Goal: Transaction & Acquisition: Book appointment/travel/reservation

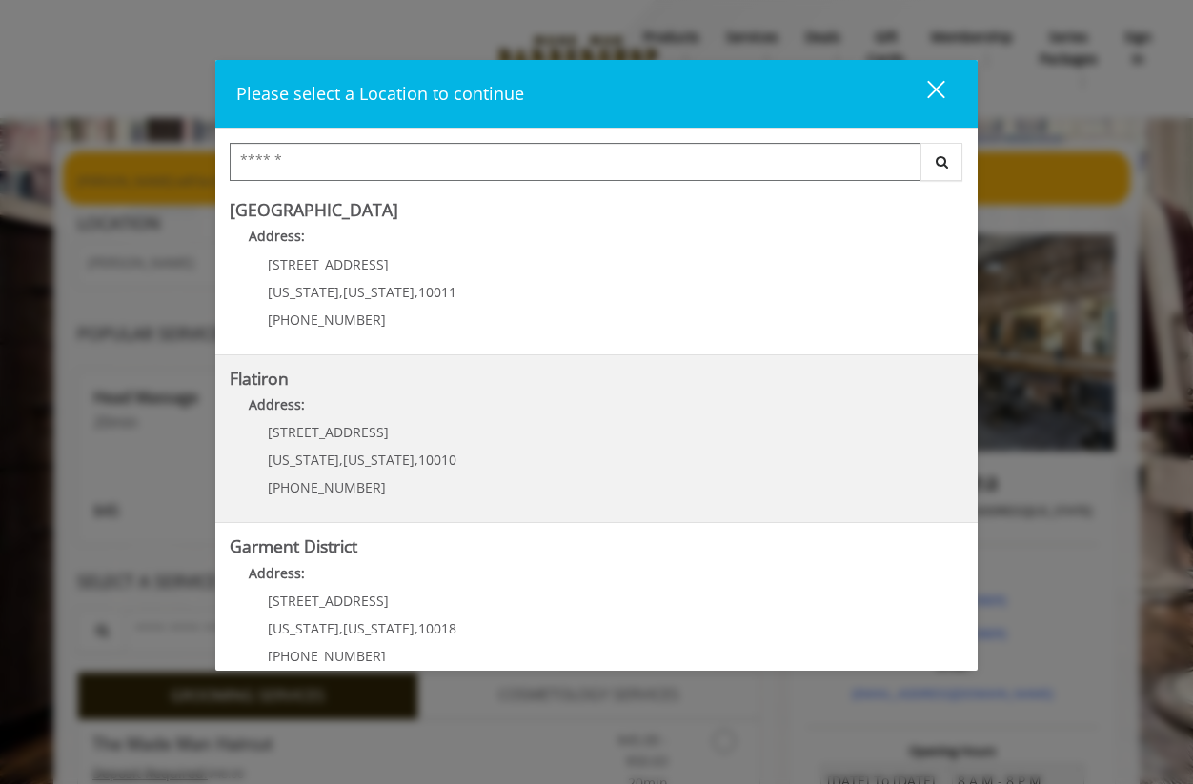
scroll to position [371, 0]
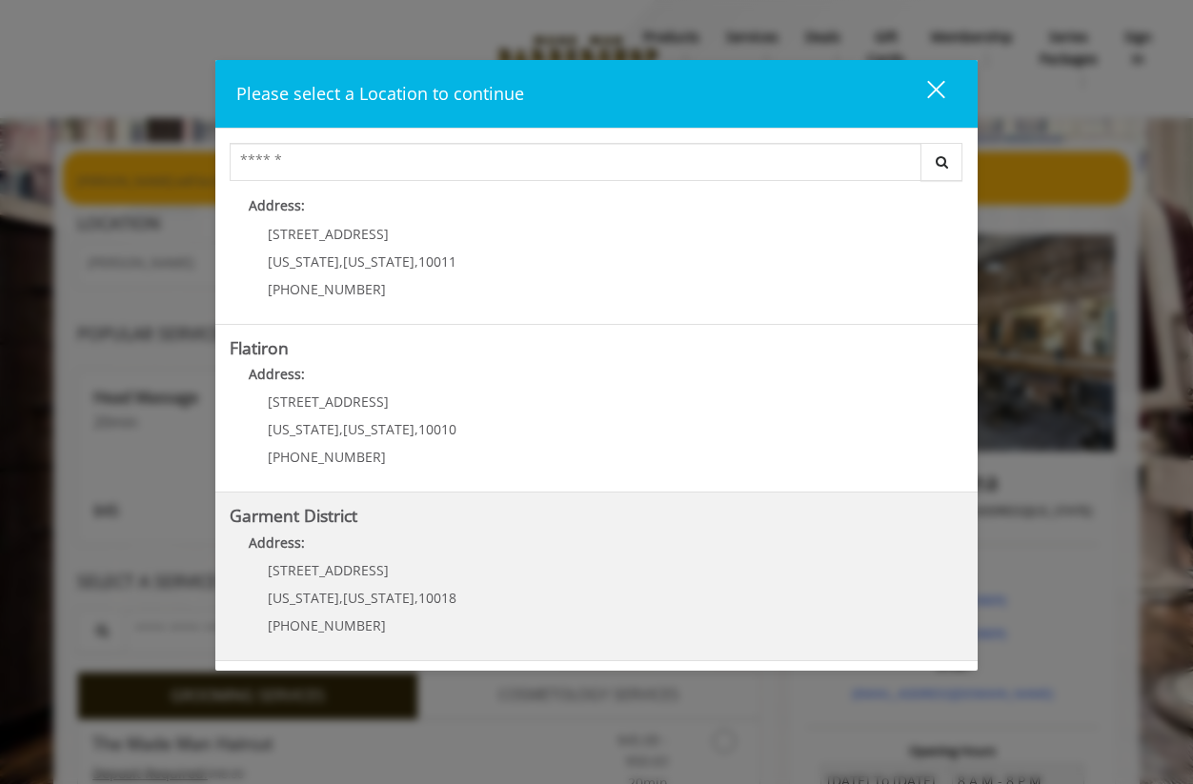
click at [609, 571] on District "Garment District Address: 1400 Broadway New York , New York , 10018 (212) 997-4…" at bounding box center [597, 576] width 734 height 139
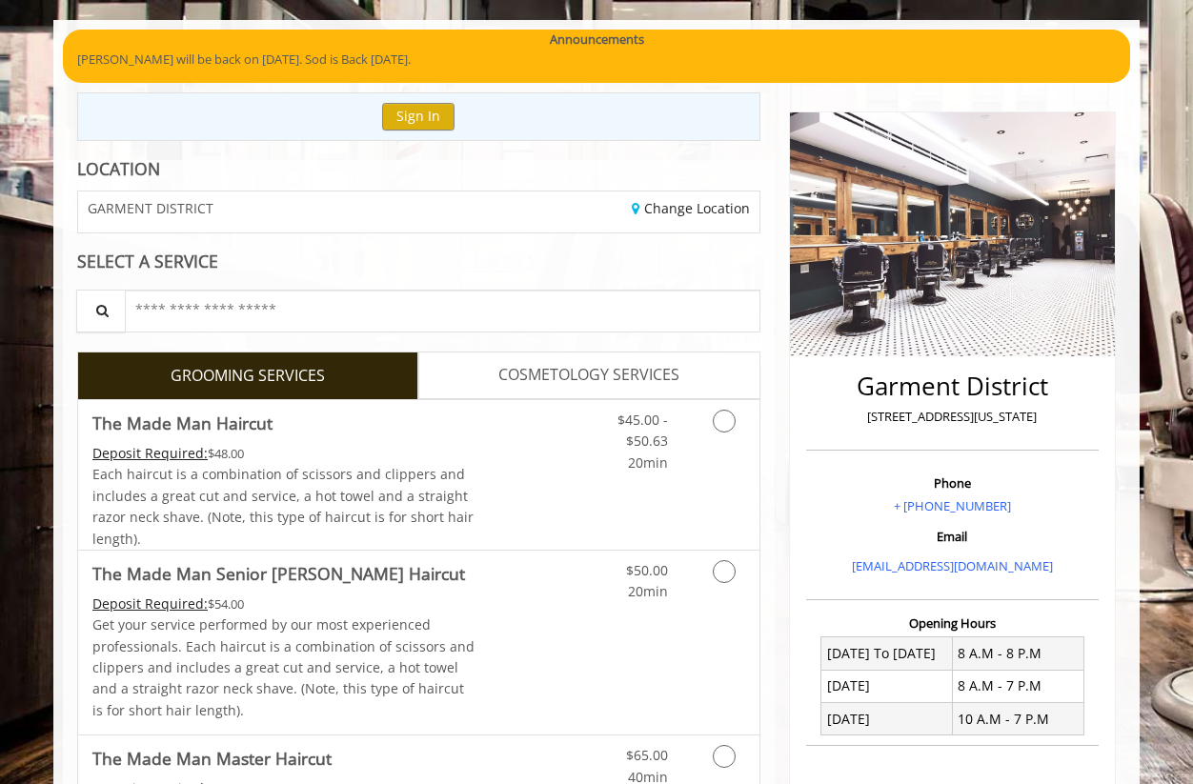
scroll to position [134, 0]
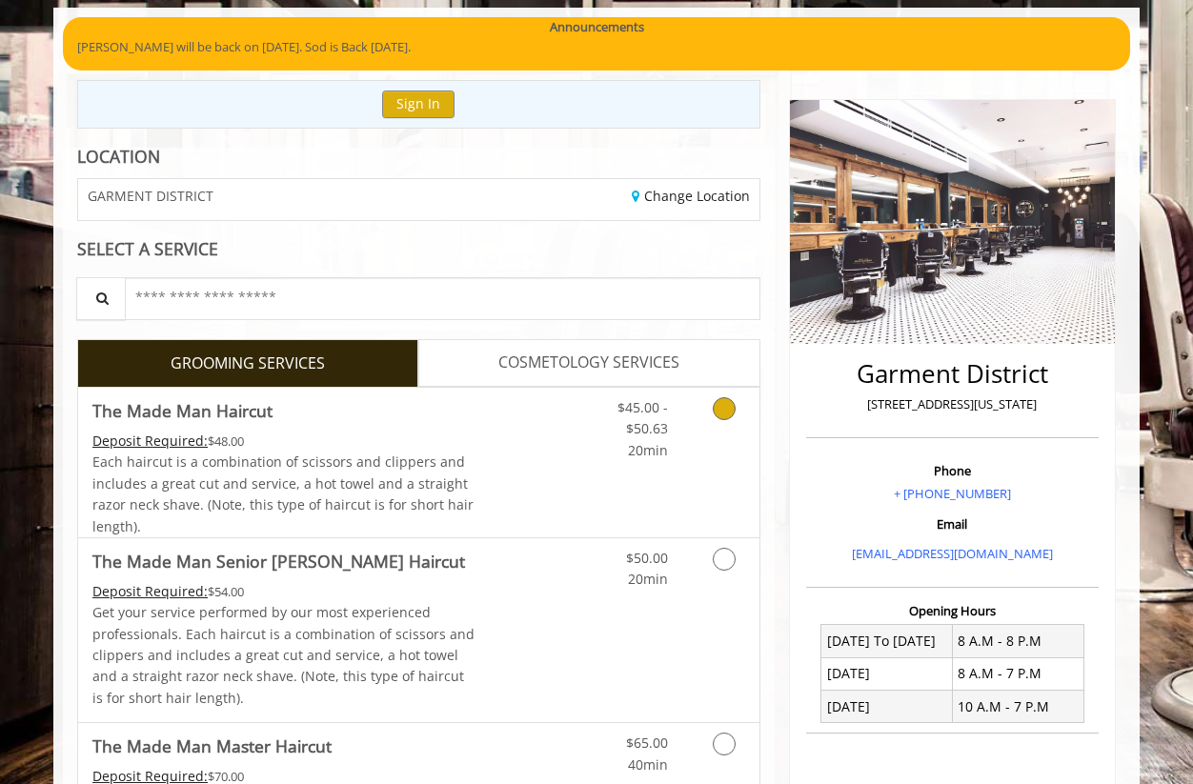
click at [559, 438] on link "Discounted Price" at bounding box center [531, 463] width 113 height 150
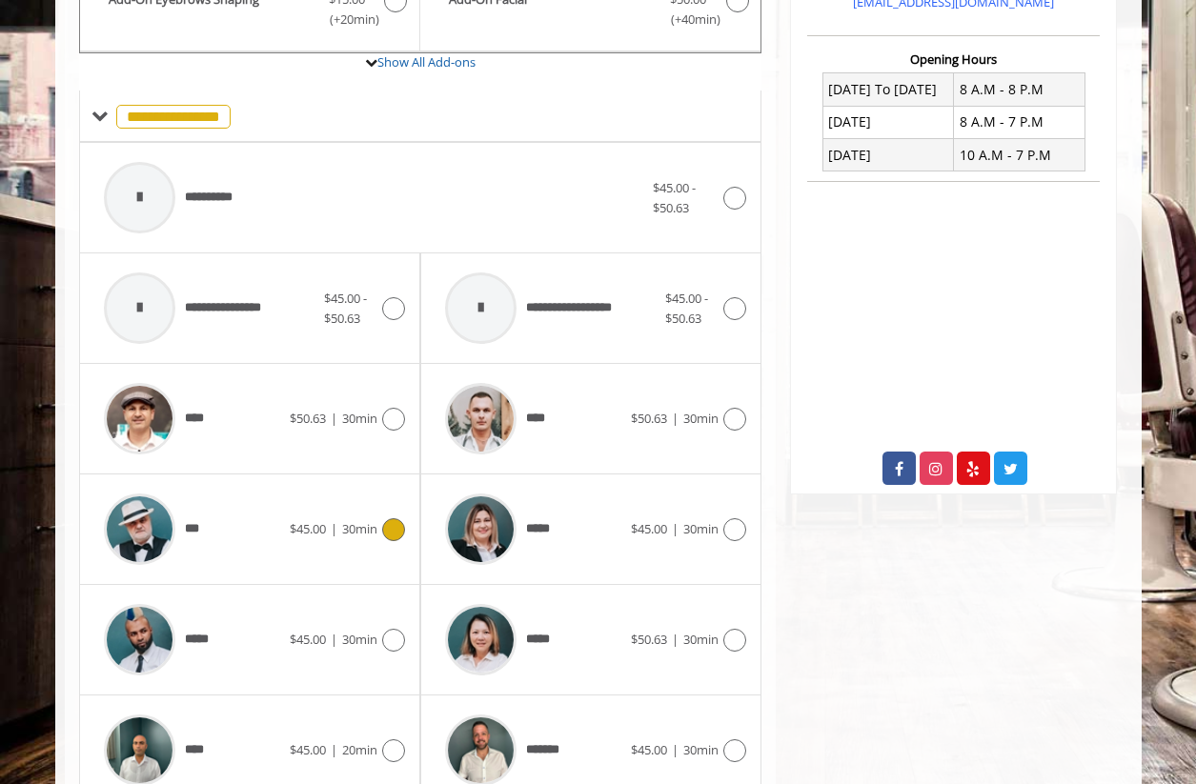
click at [248, 533] on div "***" at bounding box center [191, 529] width 195 height 91
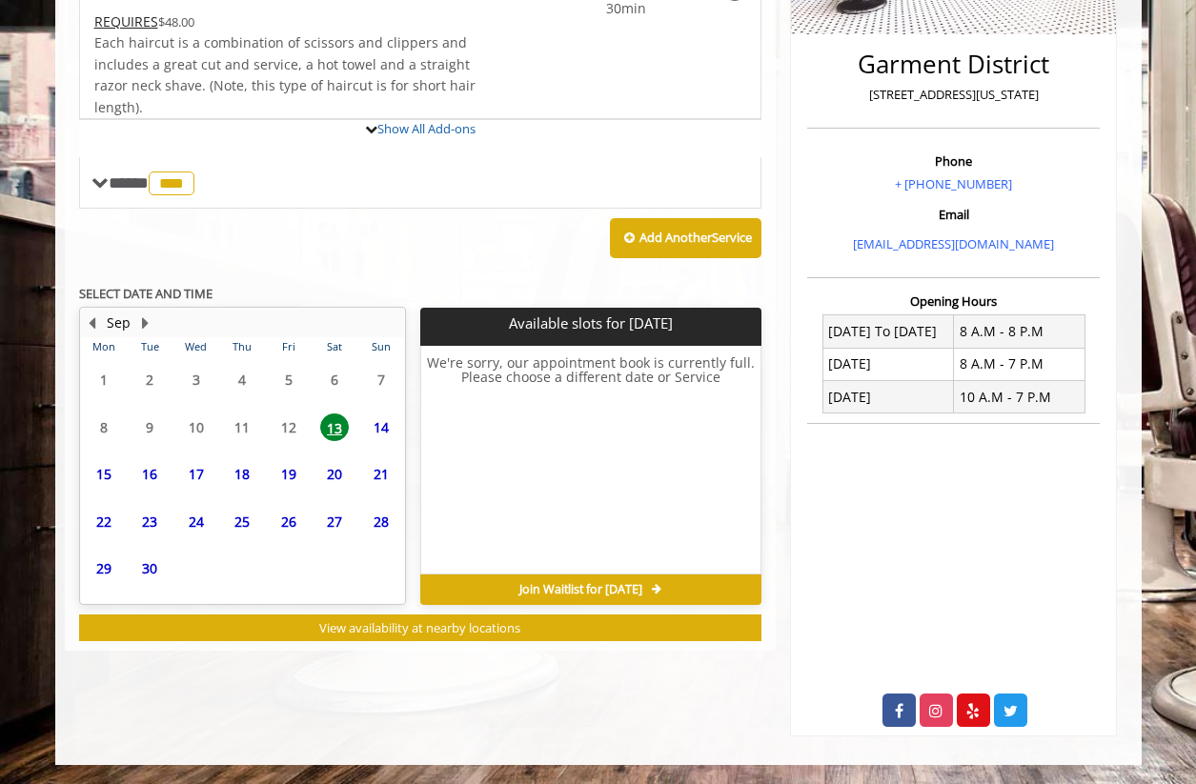
scroll to position [533, 0]
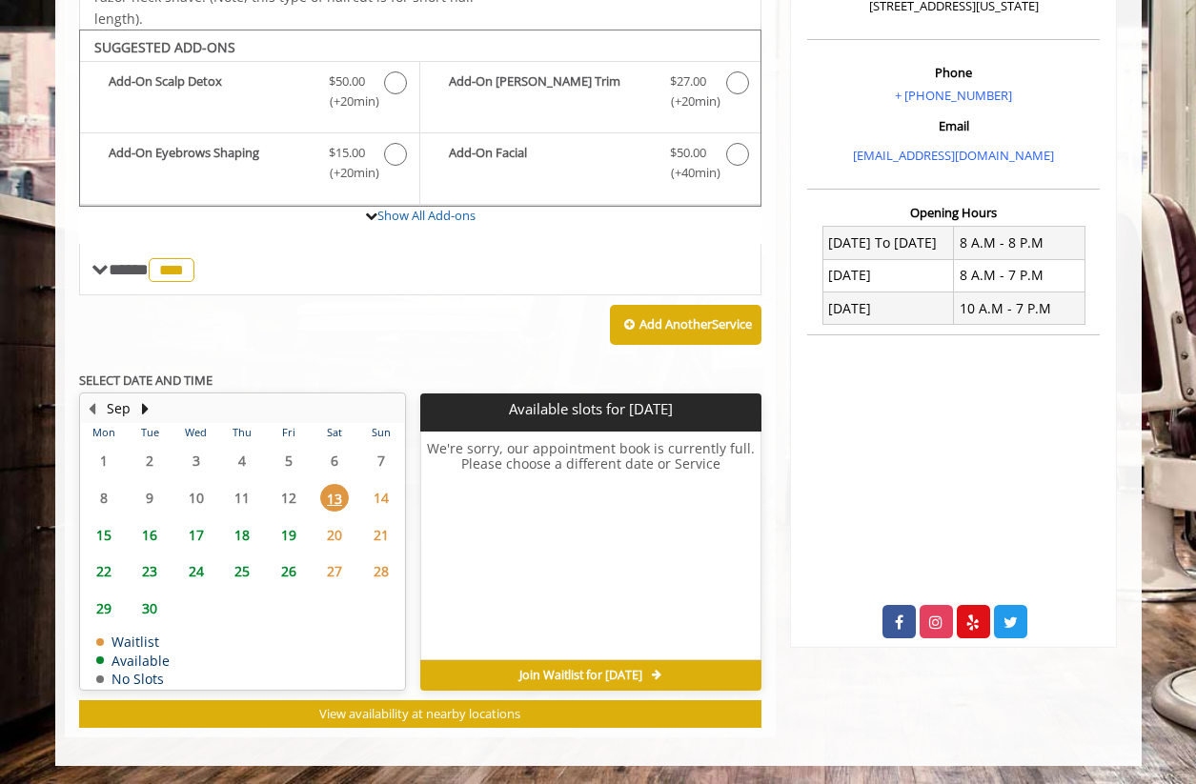
click at [107, 532] on span "15" at bounding box center [104, 535] width 29 height 28
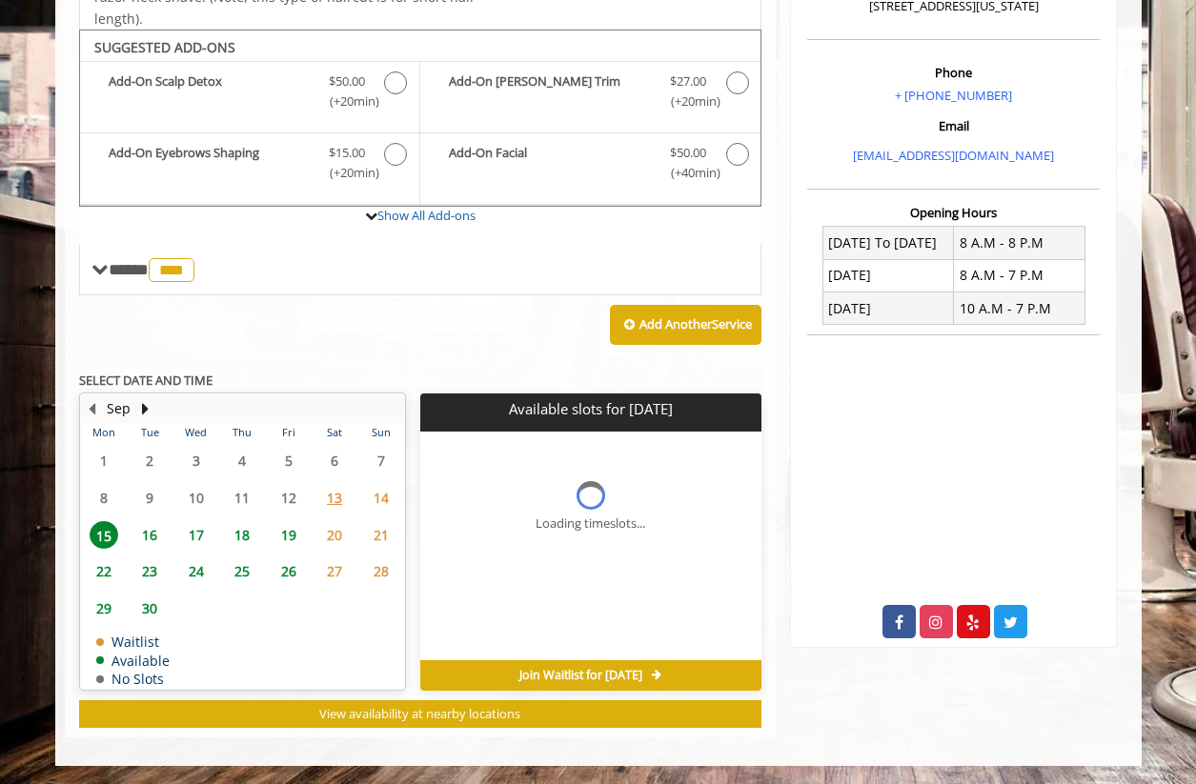
scroll to position [561, 0]
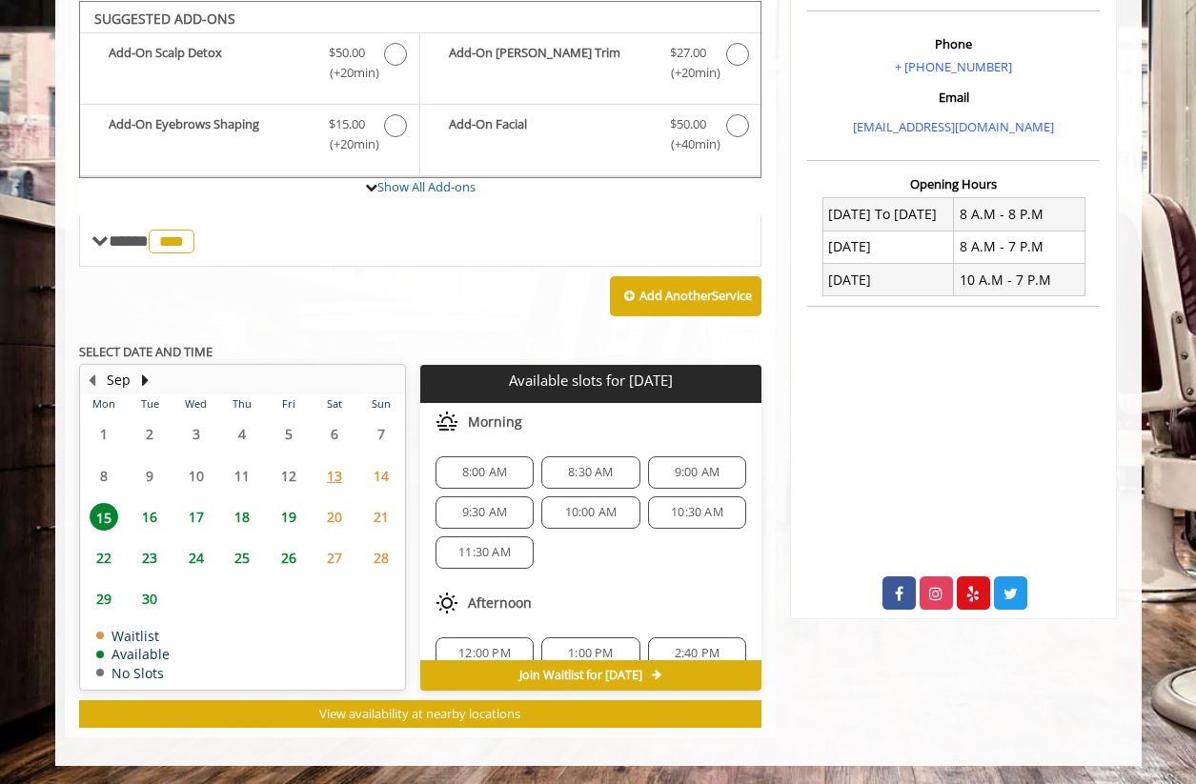
click at [695, 466] on span "9:00 AM" at bounding box center [697, 472] width 45 height 15
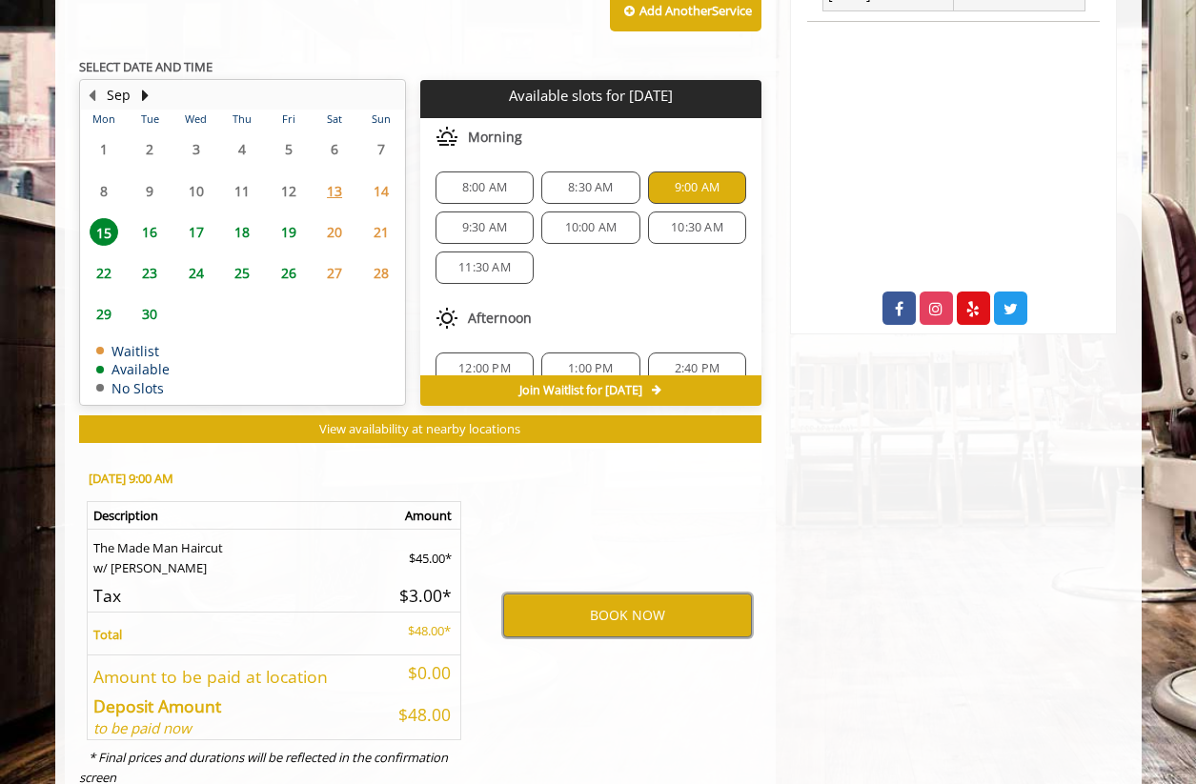
scroll to position [830, 0]
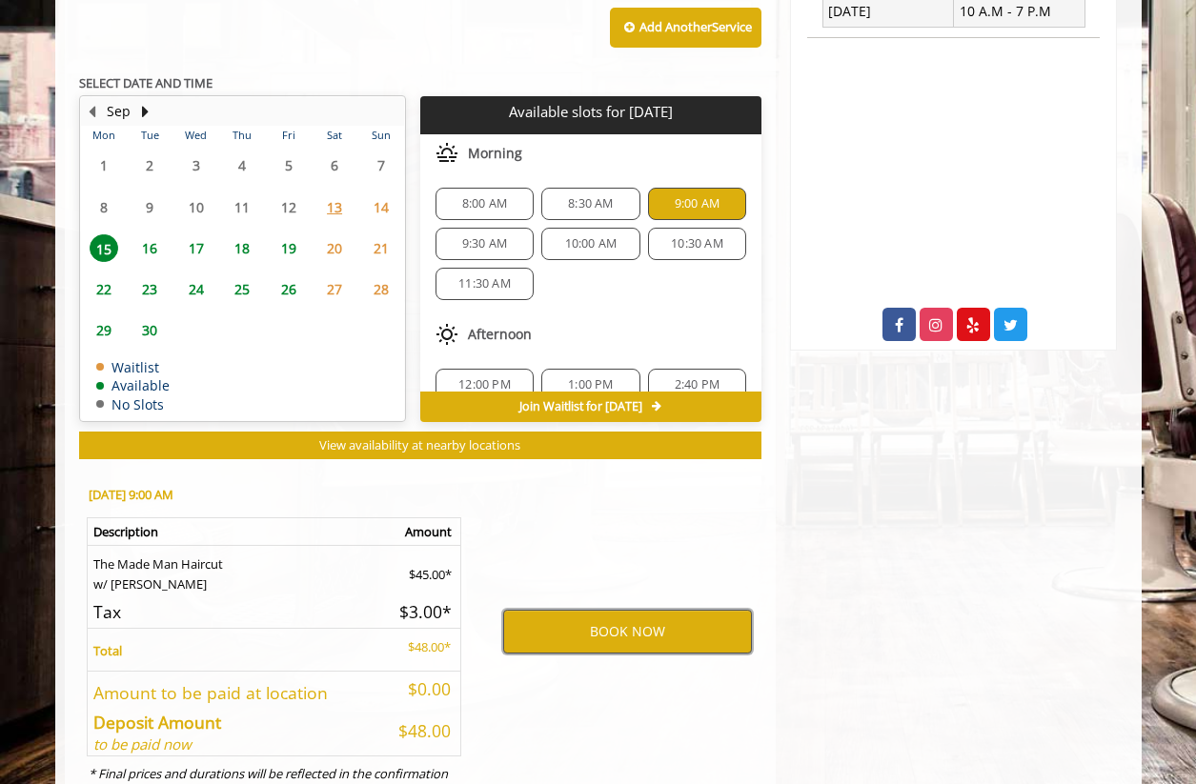
click at [636, 634] on button "BOOK NOW" at bounding box center [627, 632] width 249 height 44
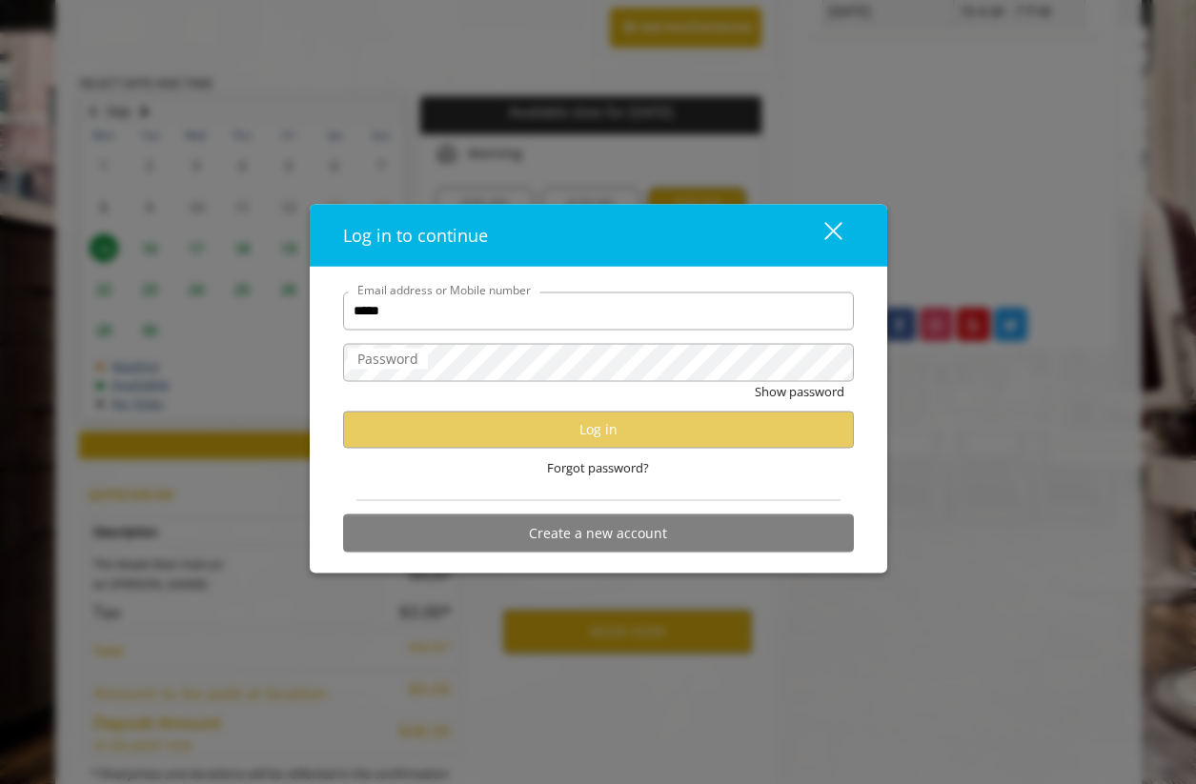
type input "**********"
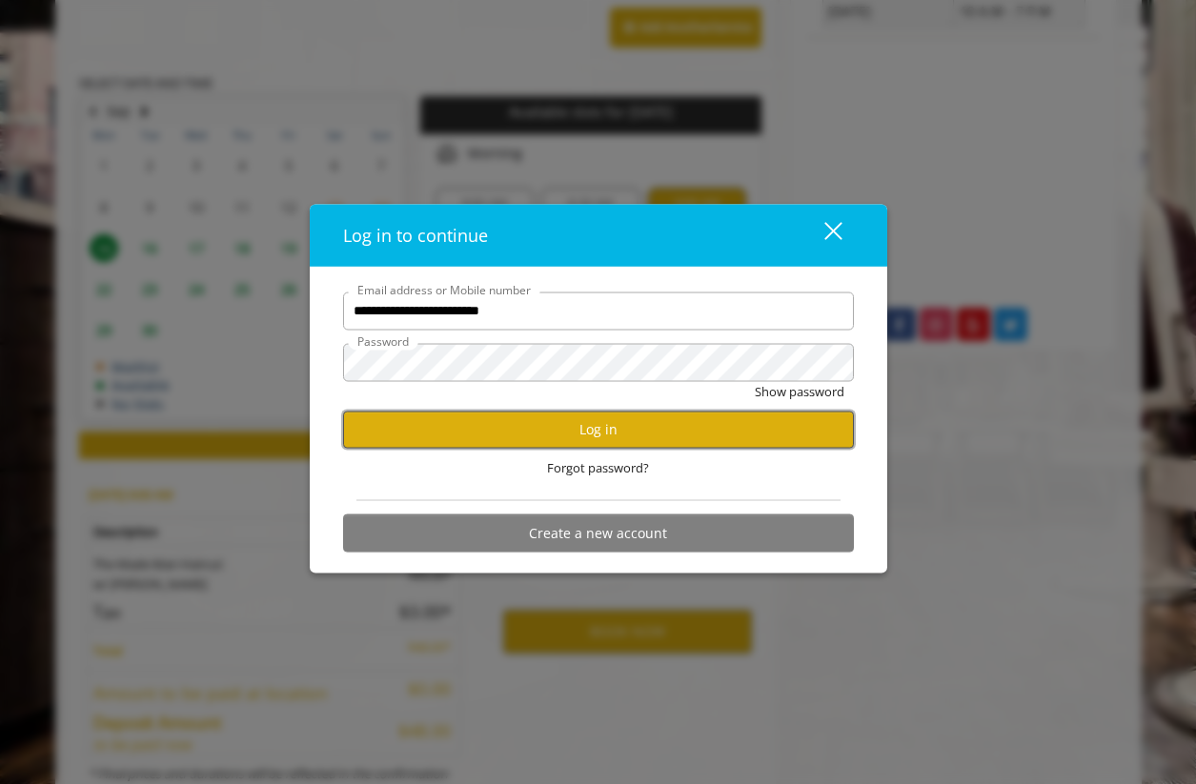
click at [535, 413] on button "Log in" at bounding box center [598, 429] width 511 height 37
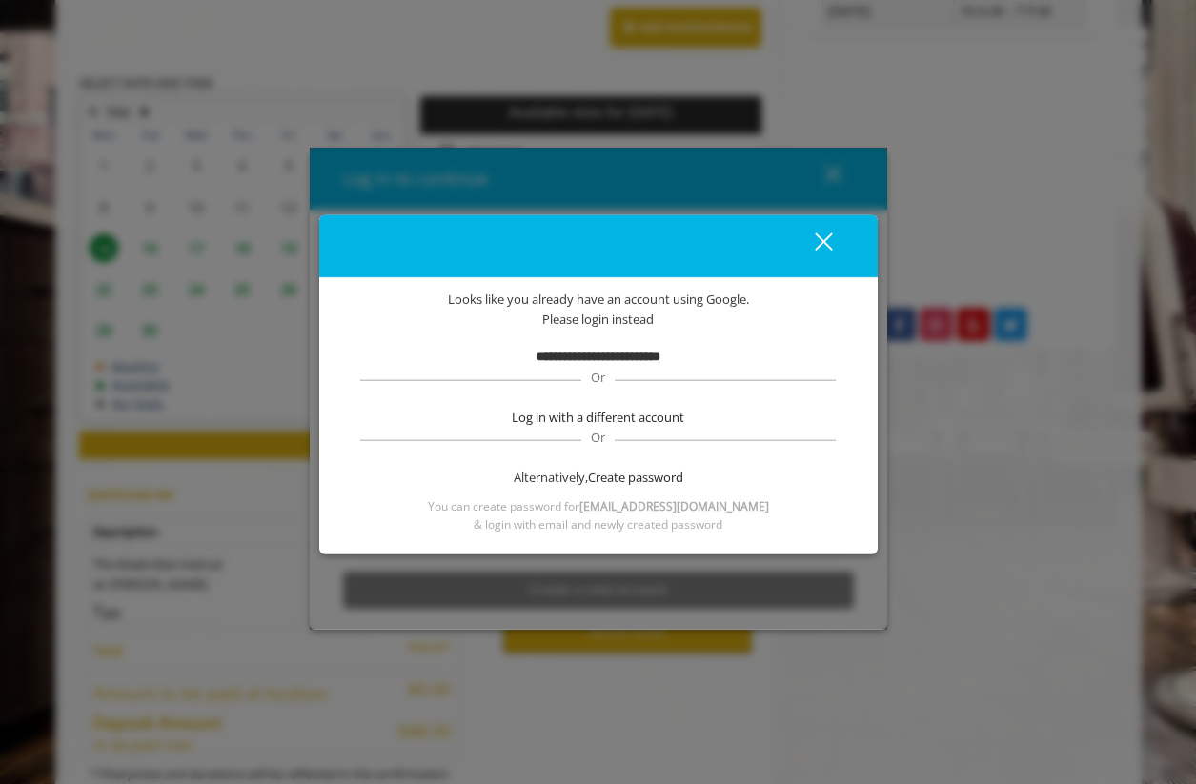
click at [603, 354] on b "**********" at bounding box center [598, 357] width 124 height 12
click at [829, 241] on div "close" at bounding box center [812, 246] width 38 height 29
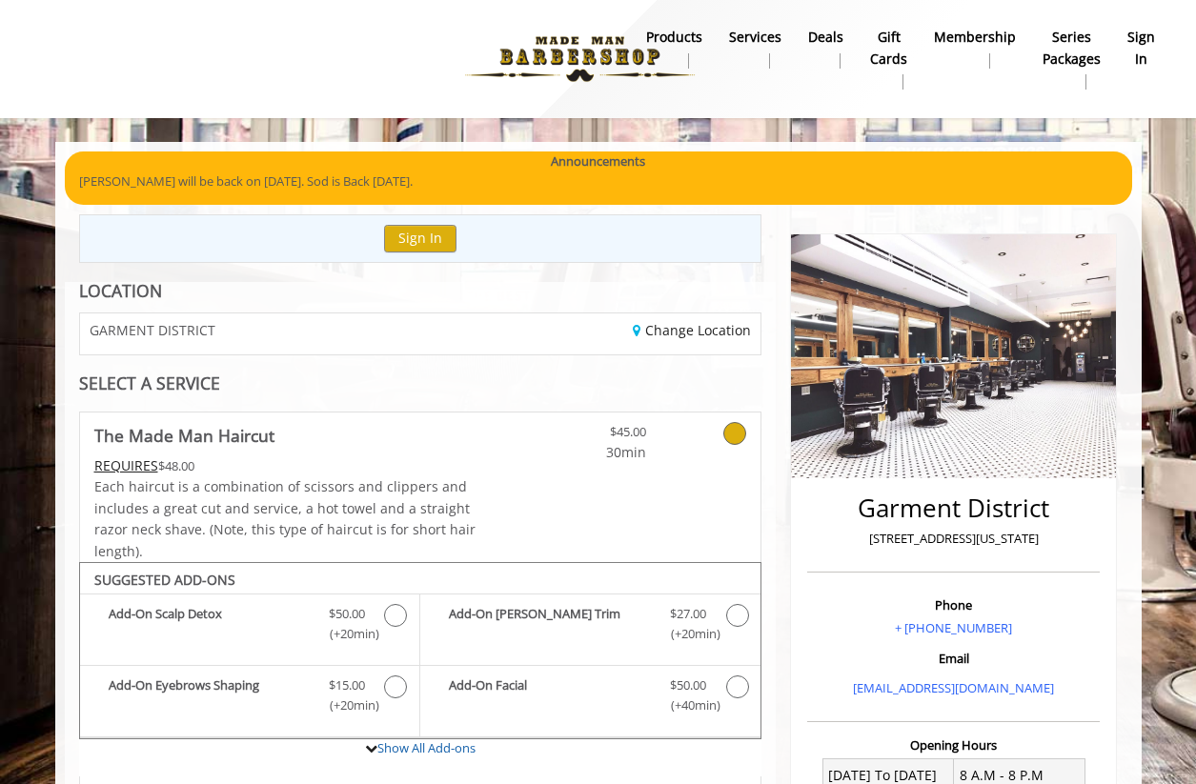
click at [1145, 50] on b "sign in" at bounding box center [1141, 48] width 28 height 43
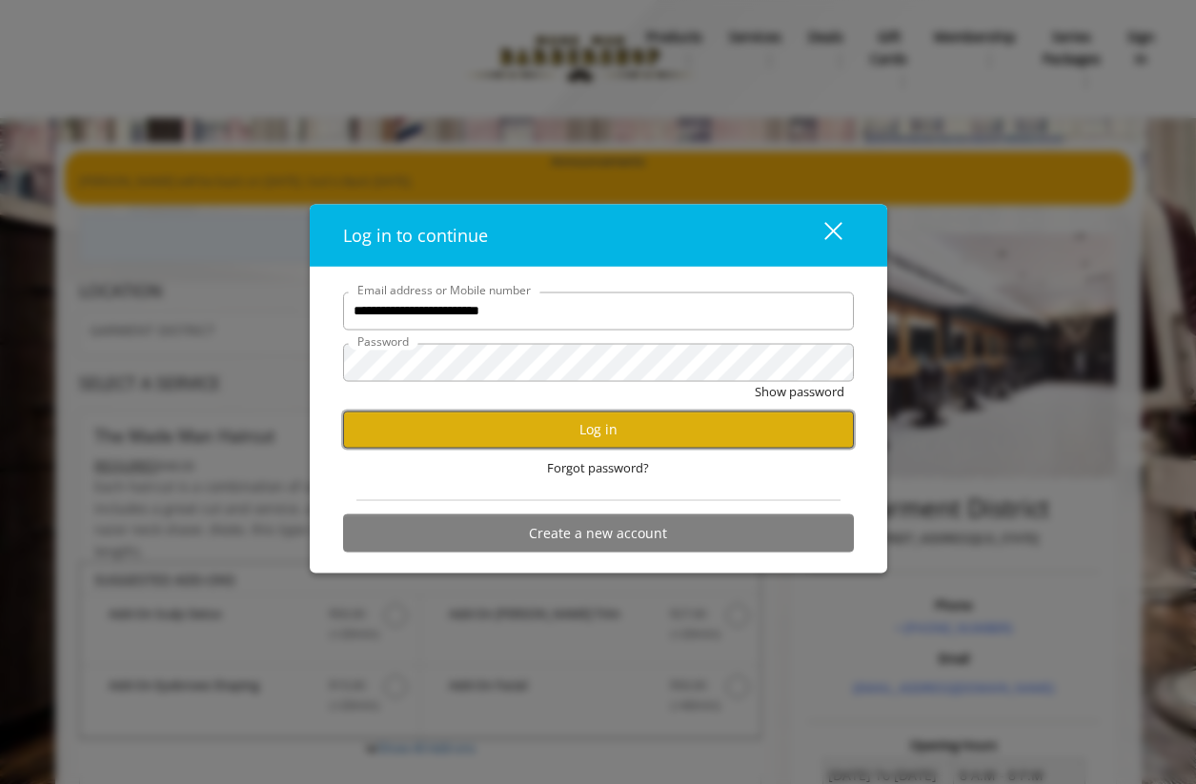
click at [610, 431] on button "Log in" at bounding box center [598, 429] width 511 height 37
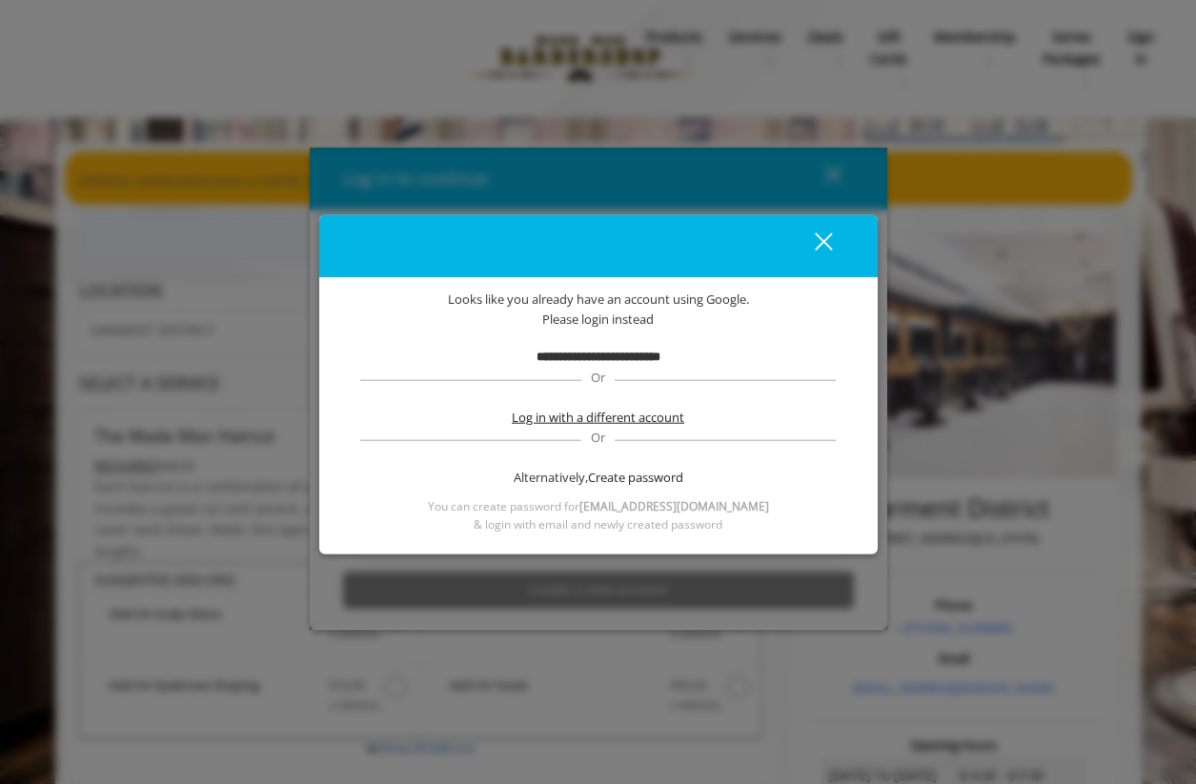
click at [603, 420] on span "Log in with a different account" at bounding box center [598, 418] width 172 height 20
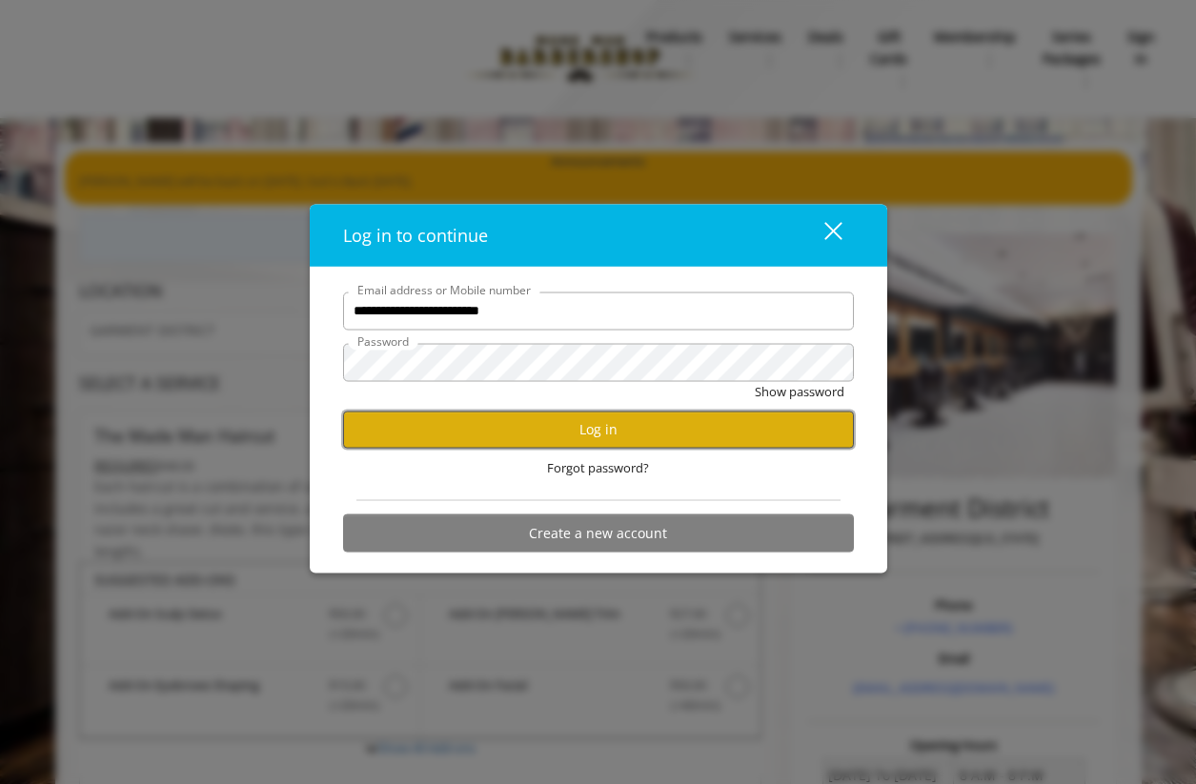
click at [621, 429] on button "Log in" at bounding box center [598, 429] width 511 height 37
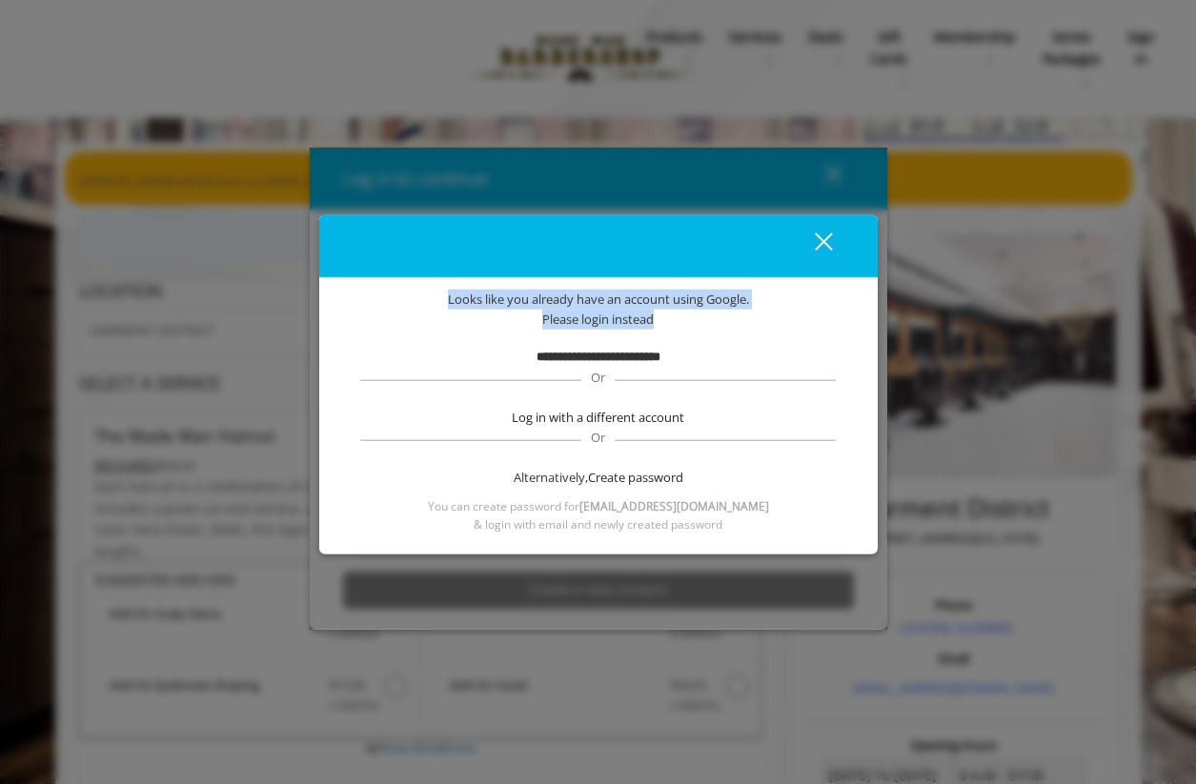
drag, startPoint x: 700, startPoint y: 312, endPoint x: 407, endPoint y: 304, distance: 293.5
click at [407, 304] on div "**********" at bounding box center [598, 411] width 501 height 244
click at [632, 312] on span "Please login instead" at bounding box center [597, 319] width 111 height 20
click at [820, 236] on div "close" at bounding box center [812, 246] width 38 height 29
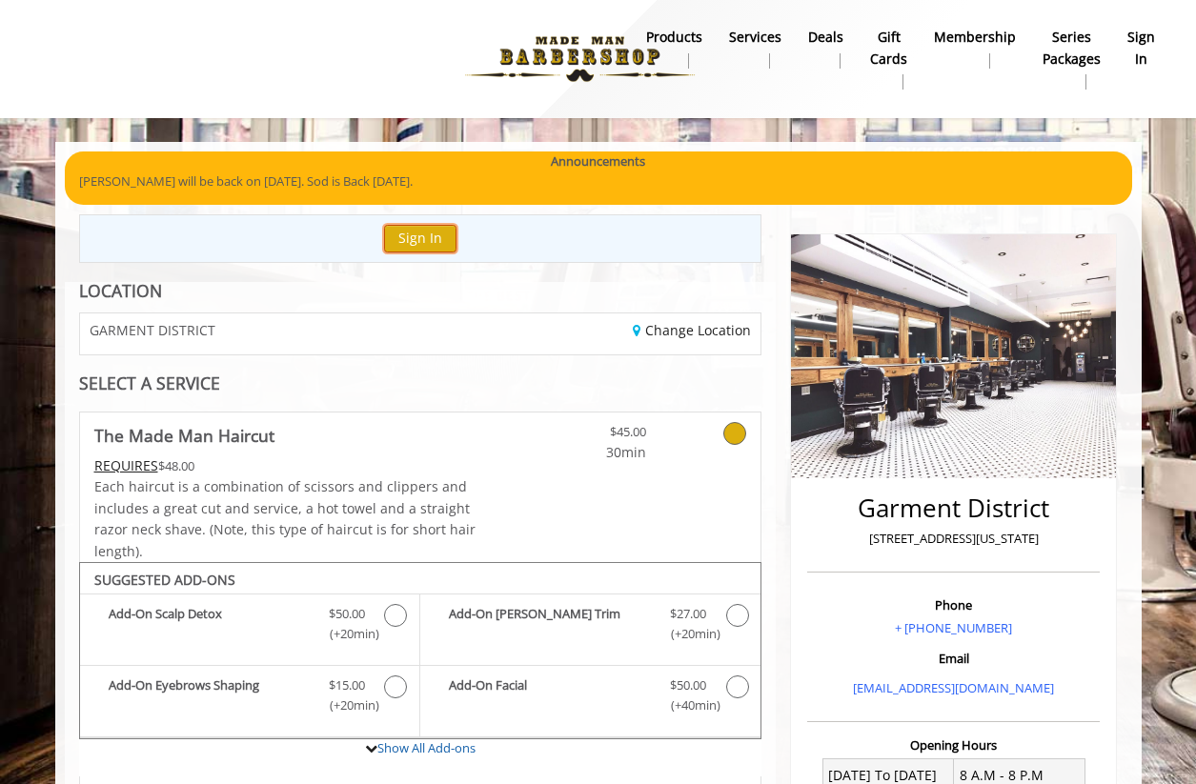
click at [421, 237] on button "Sign In" at bounding box center [420, 239] width 72 height 28
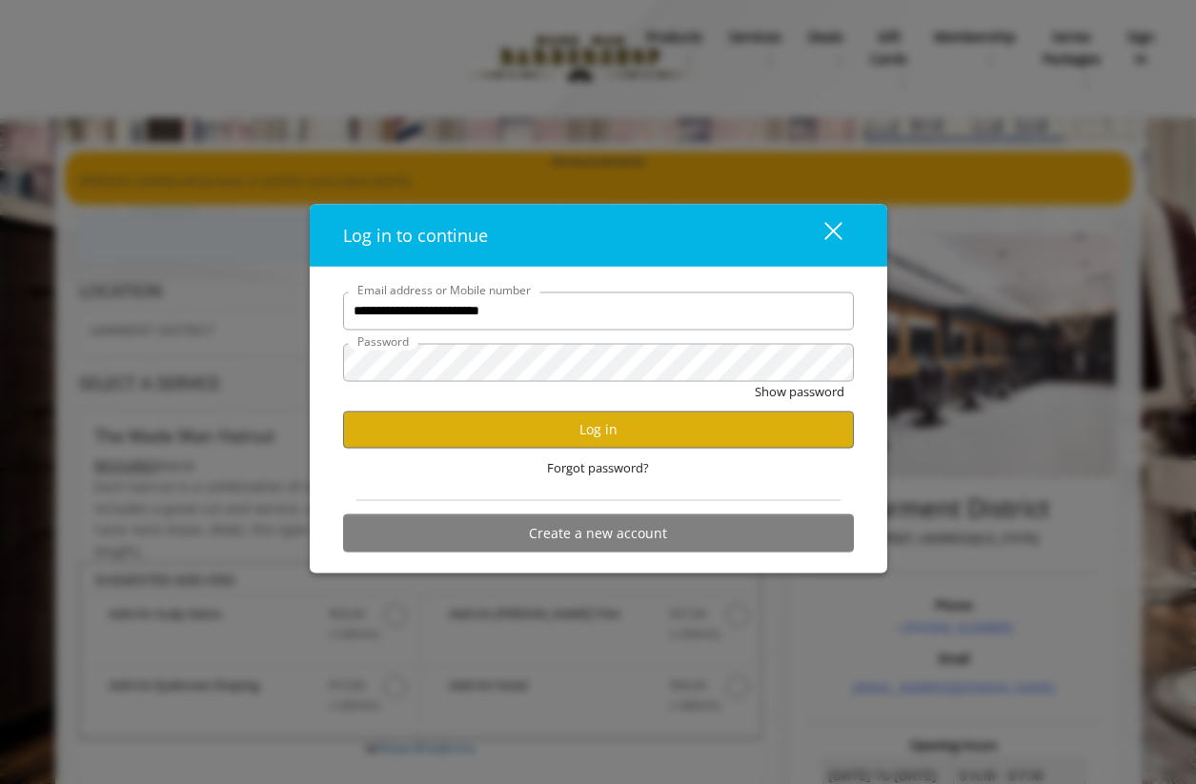
click at [831, 230] on div "close dialog" at bounding box center [832, 231] width 18 height 18
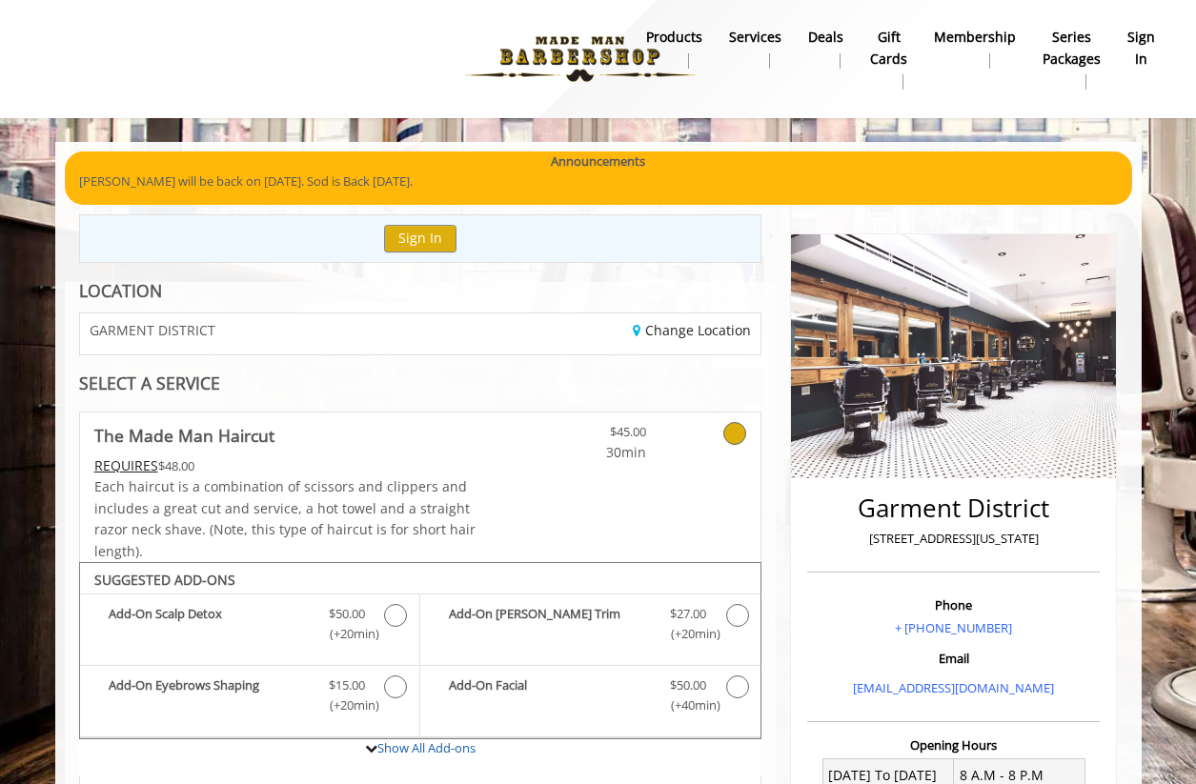
click at [575, 48] on img at bounding box center [580, 59] width 262 height 105
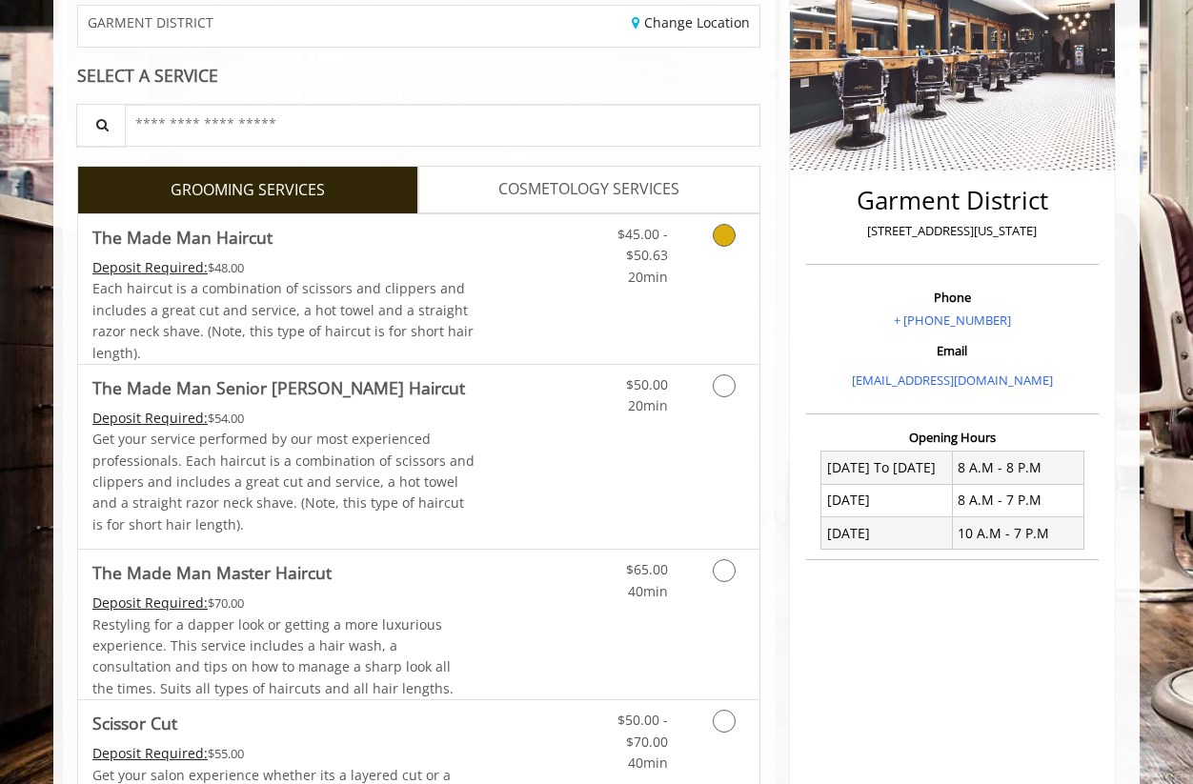
click at [524, 280] on link "Discounted Price" at bounding box center [531, 289] width 113 height 150
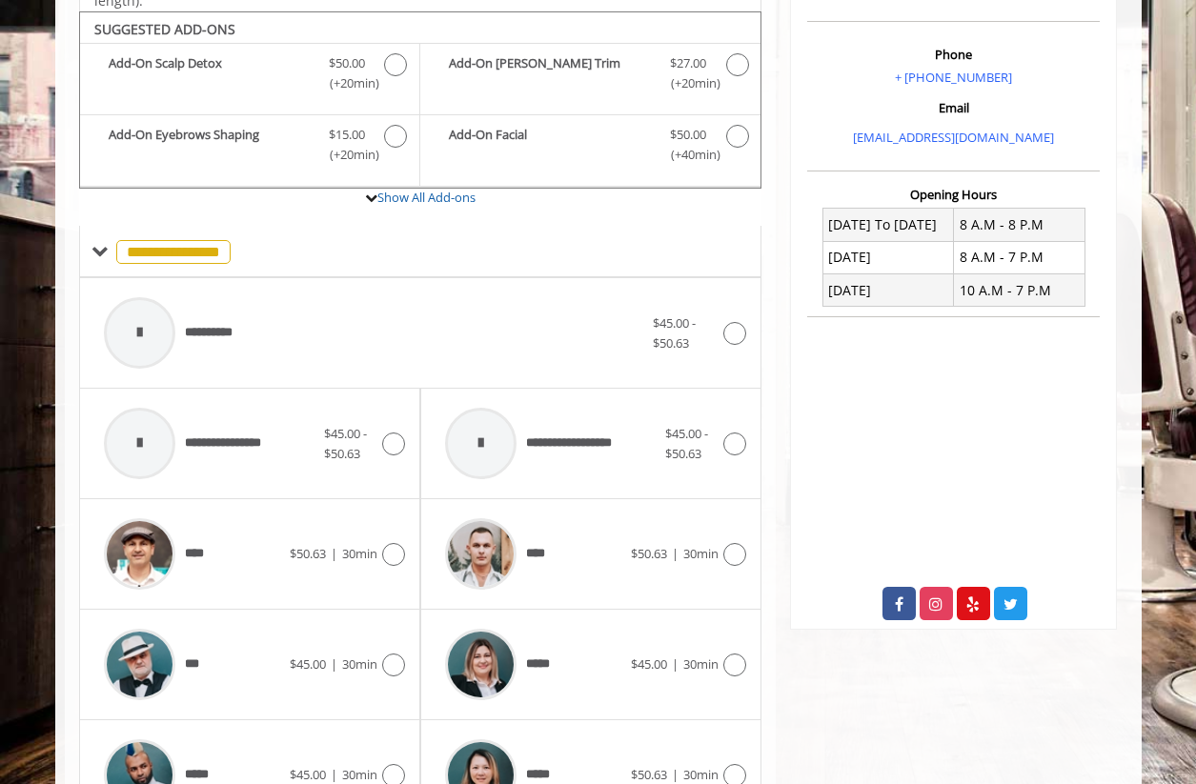
scroll to position [562, 0]
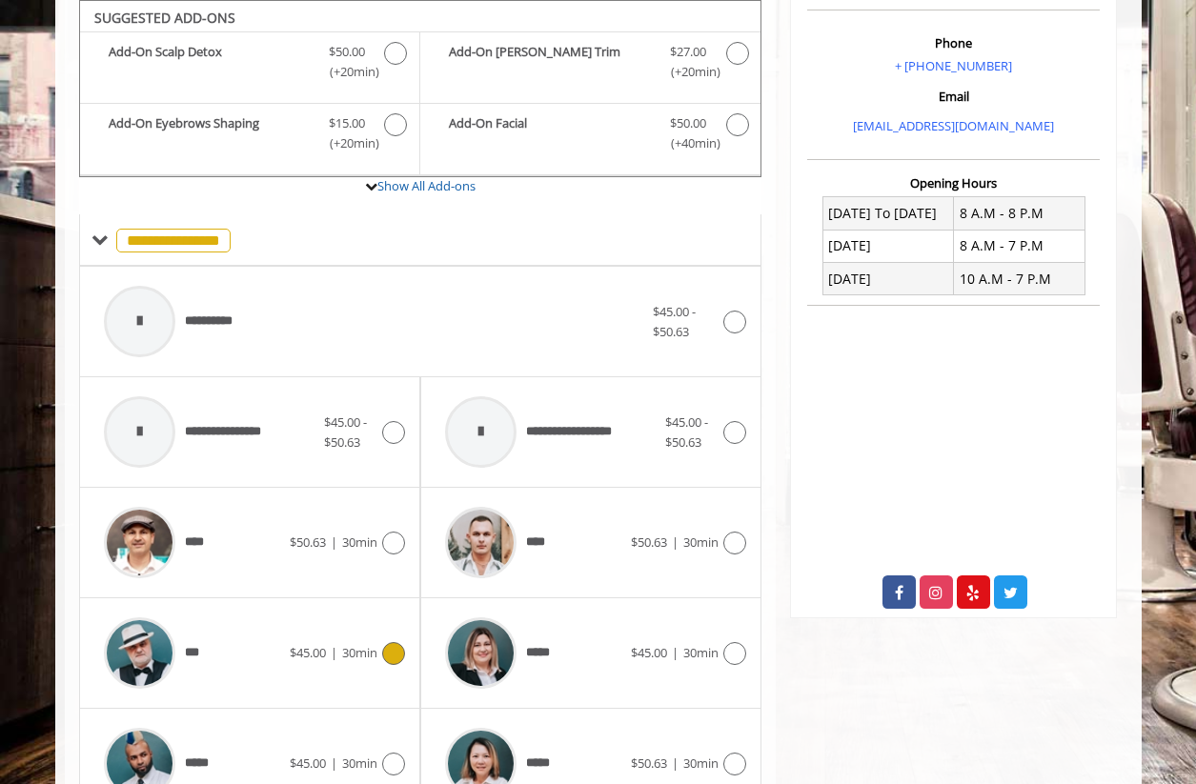
click at [225, 649] on div "***" at bounding box center [191, 653] width 195 height 91
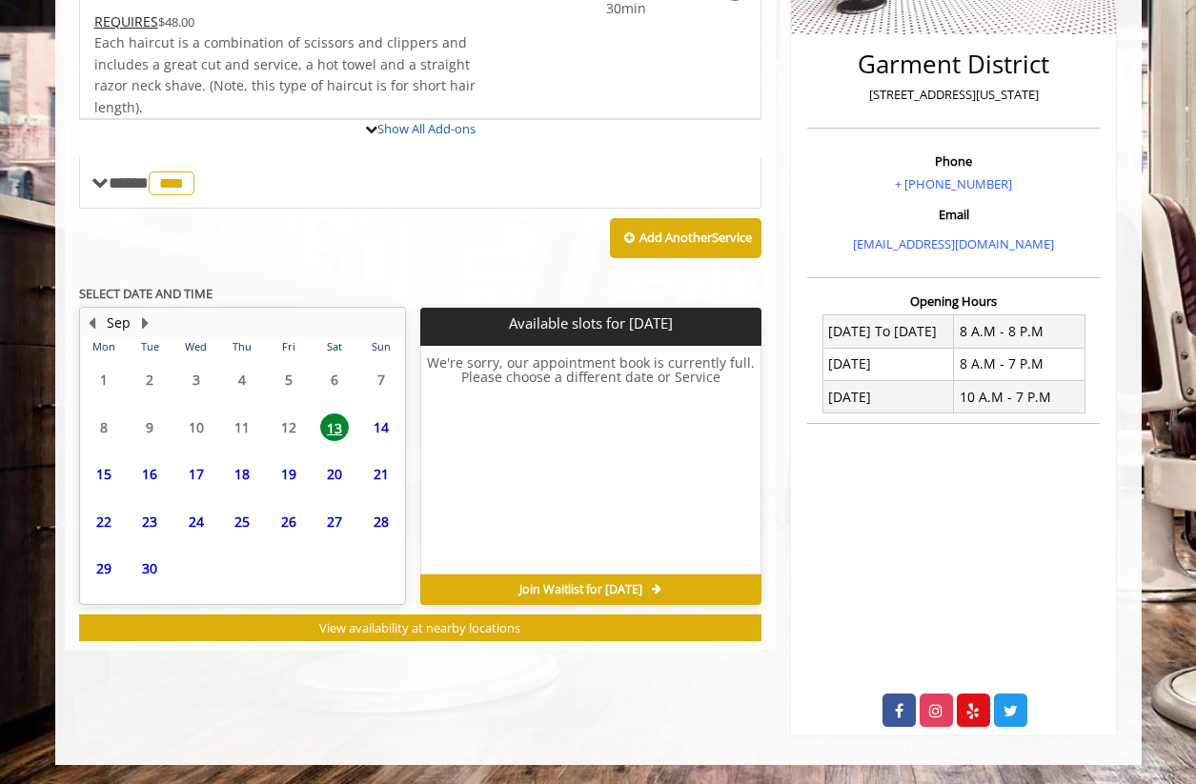
scroll to position [533, 0]
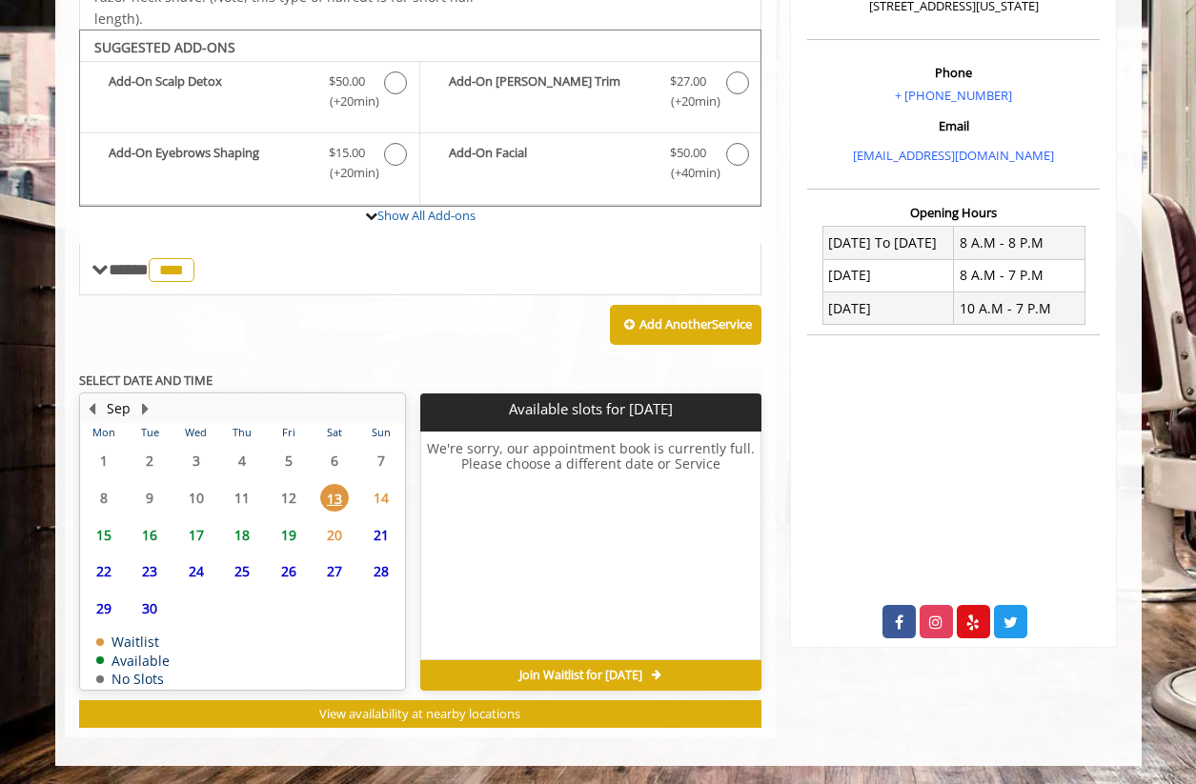
click at [111, 537] on span "15" at bounding box center [104, 535] width 29 height 28
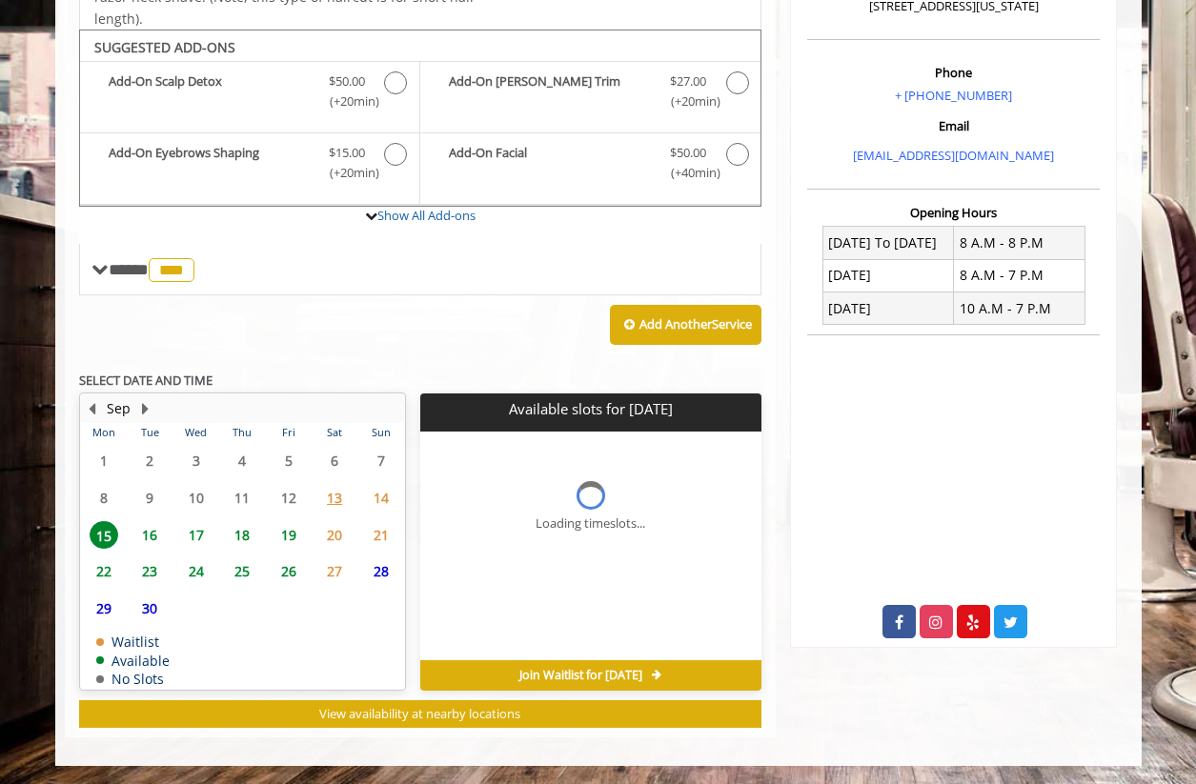
scroll to position [561, 0]
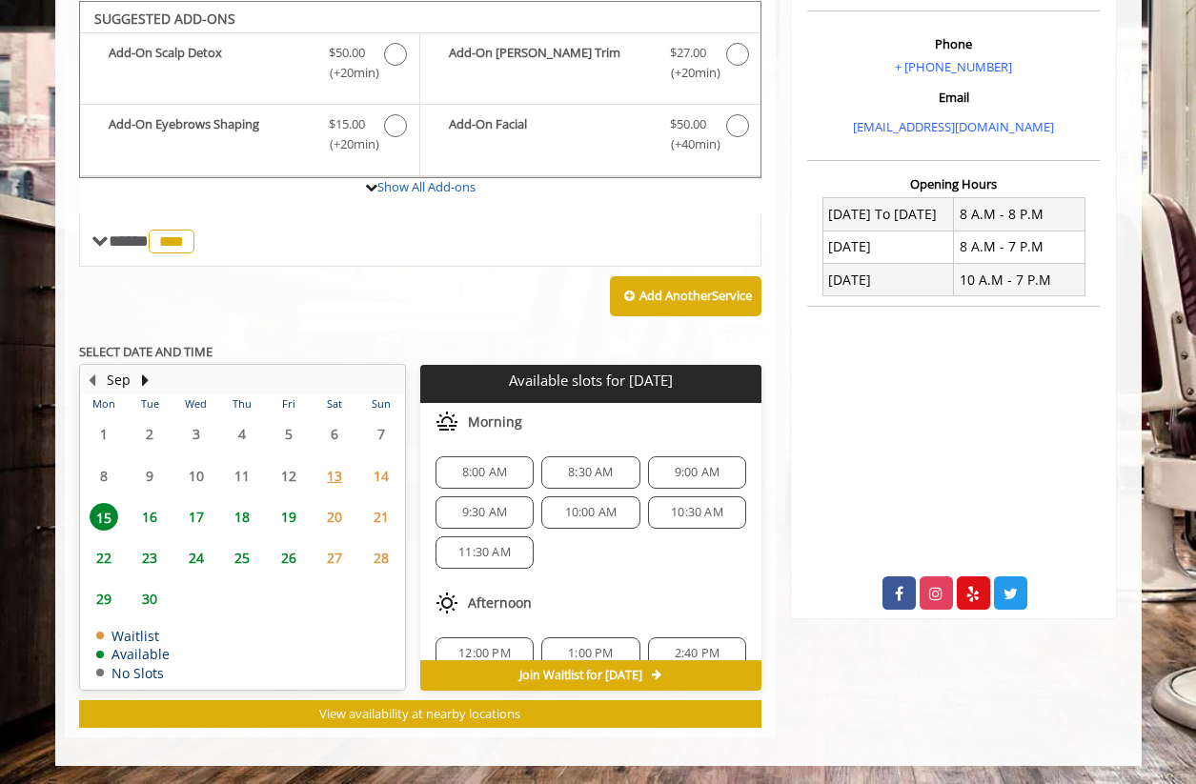
click at [699, 469] on span "9:00 AM" at bounding box center [697, 472] width 45 height 15
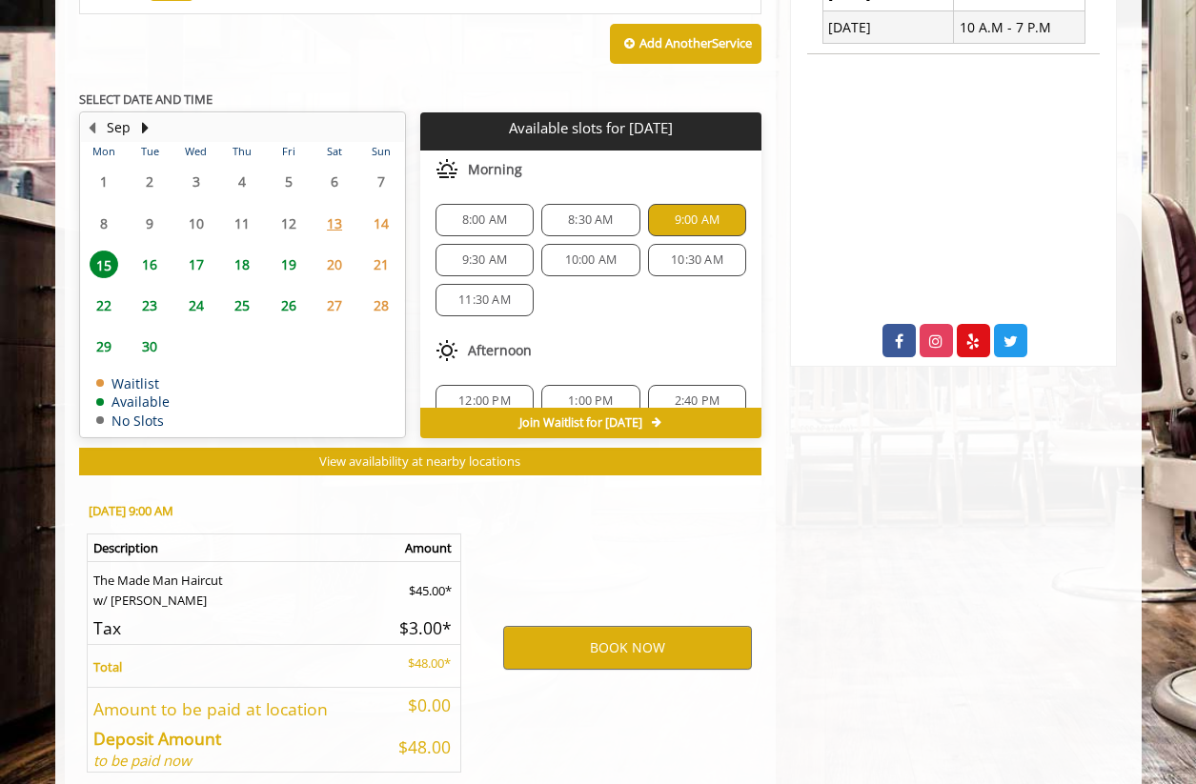
scroll to position [905, 0]
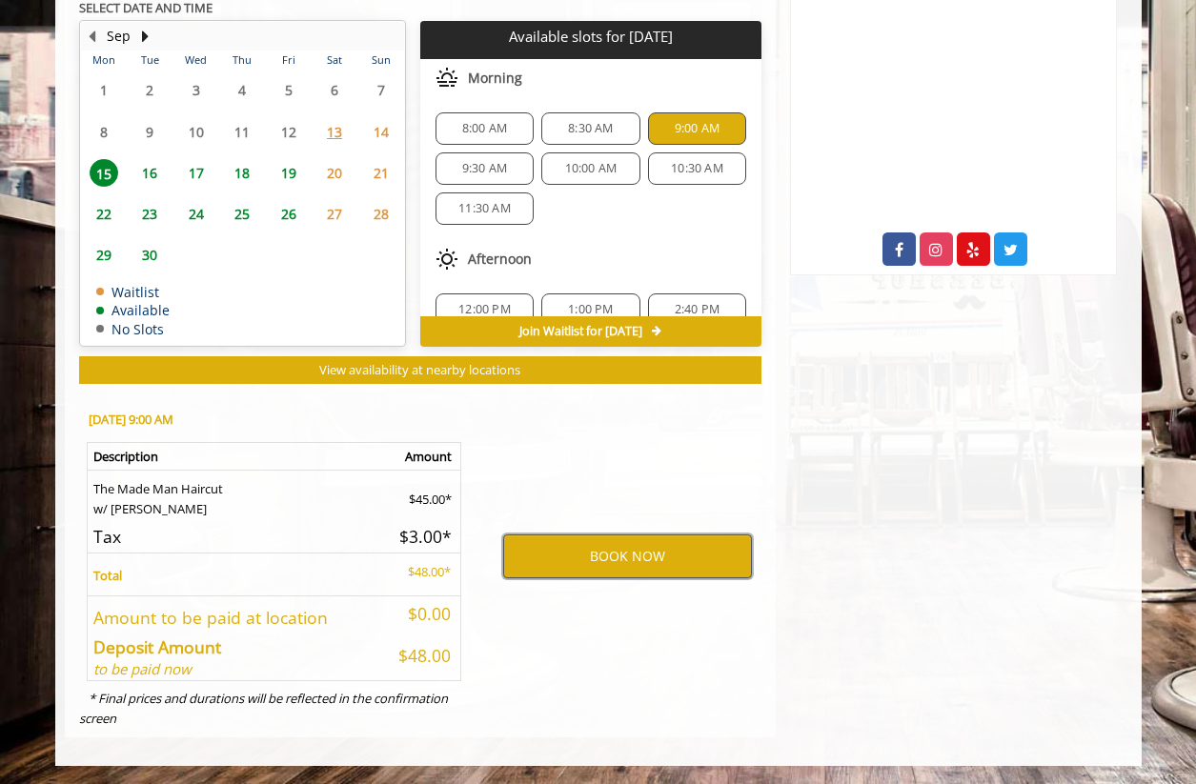
click at [641, 553] on button "BOOK NOW" at bounding box center [627, 556] width 249 height 44
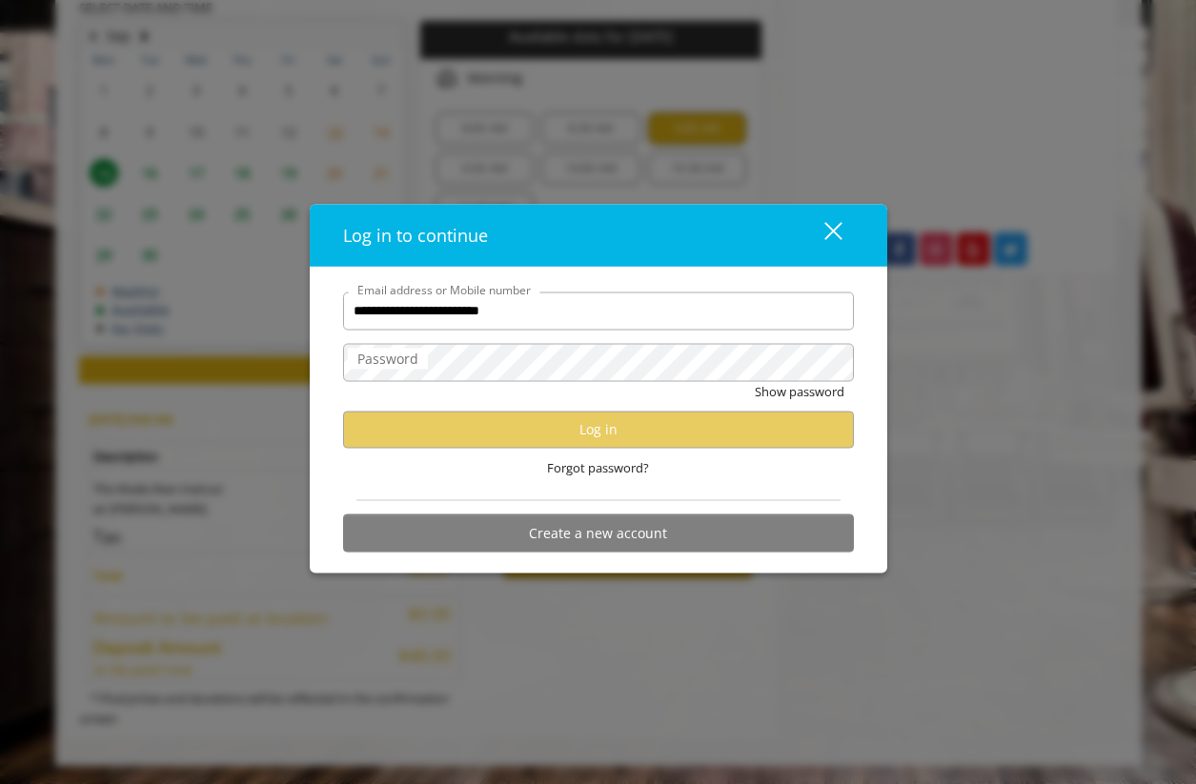
type input "**********"
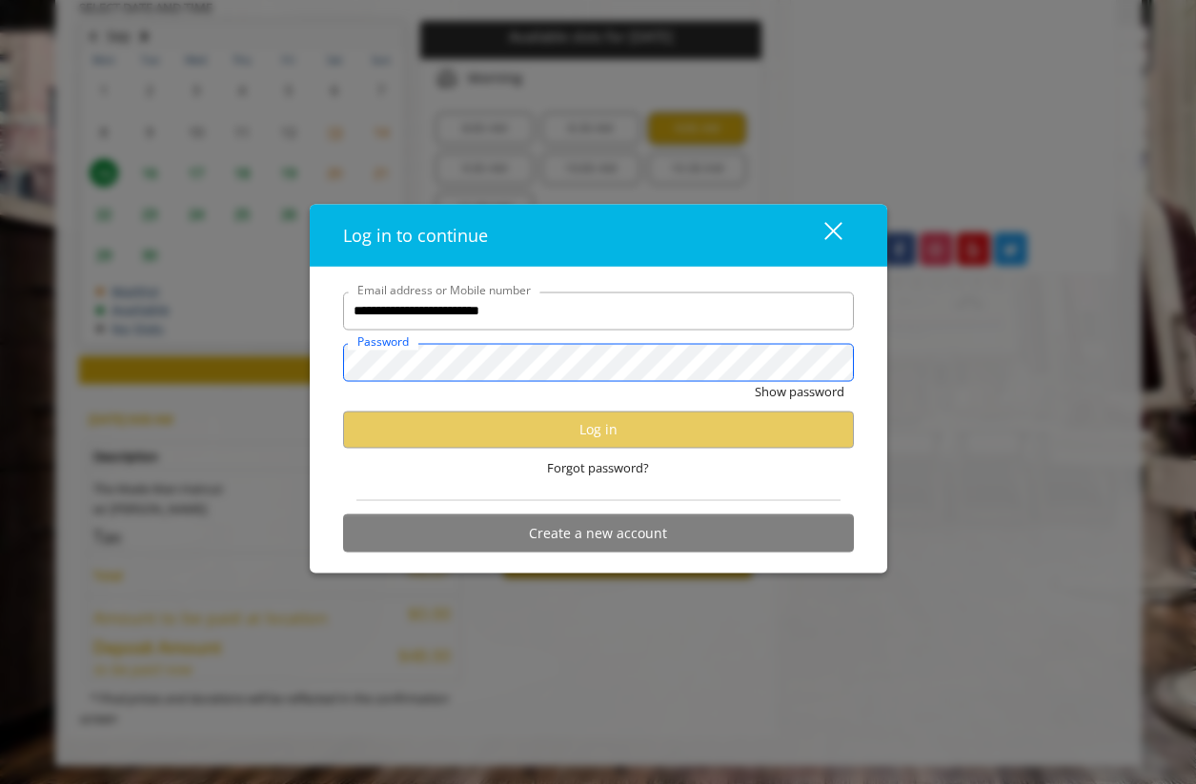
scroll to position [0, 0]
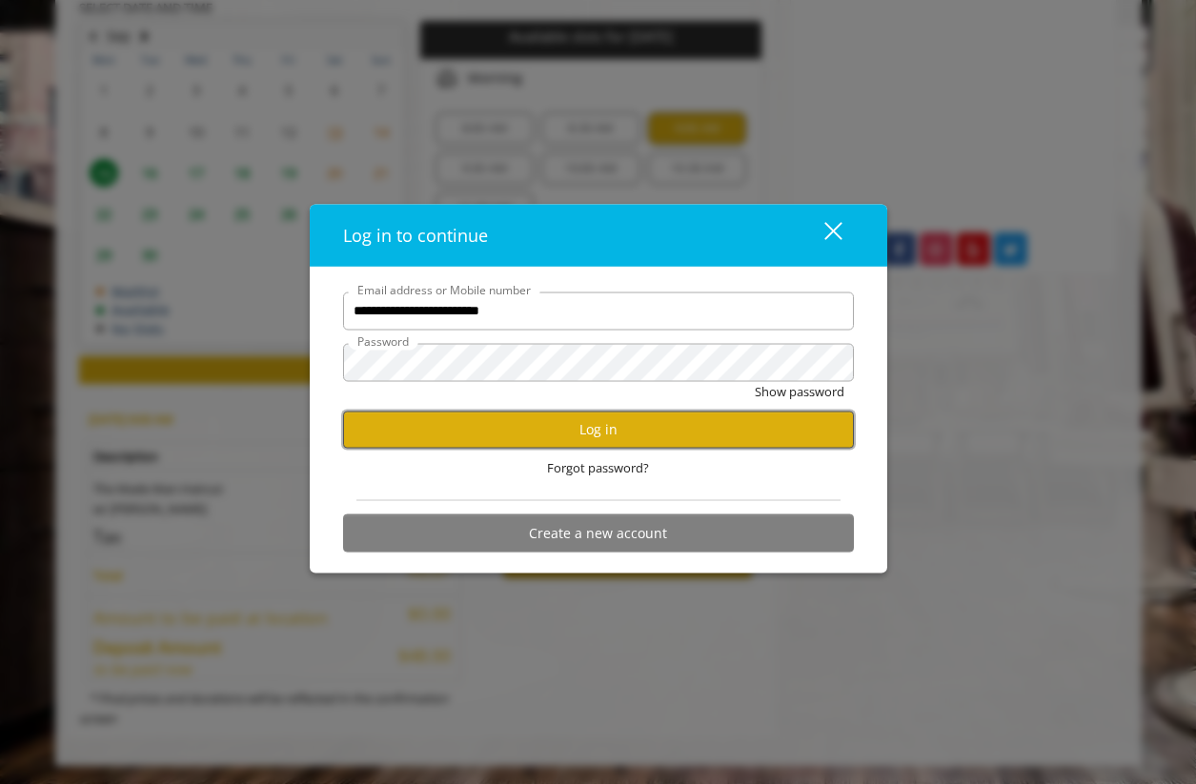
click at [602, 427] on button "Log in" at bounding box center [598, 429] width 511 height 37
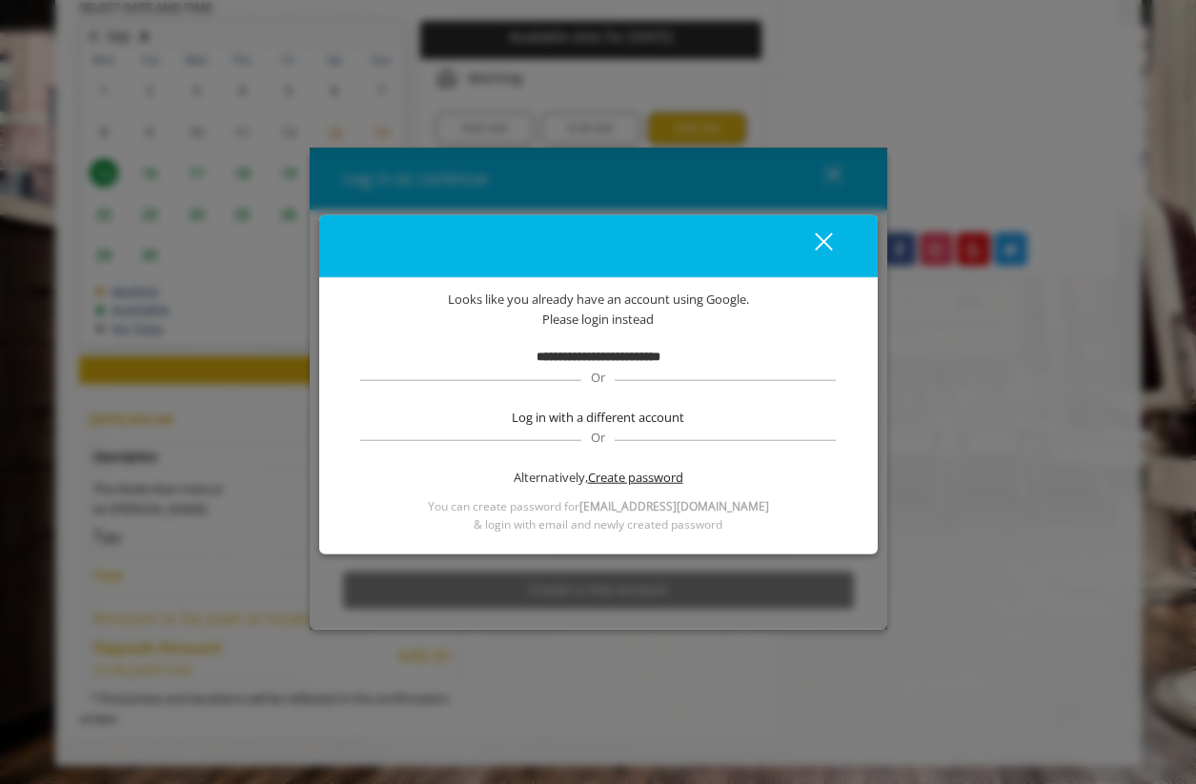
click at [616, 471] on span "Create password" at bounding box center [635, 478] width 95 height 20
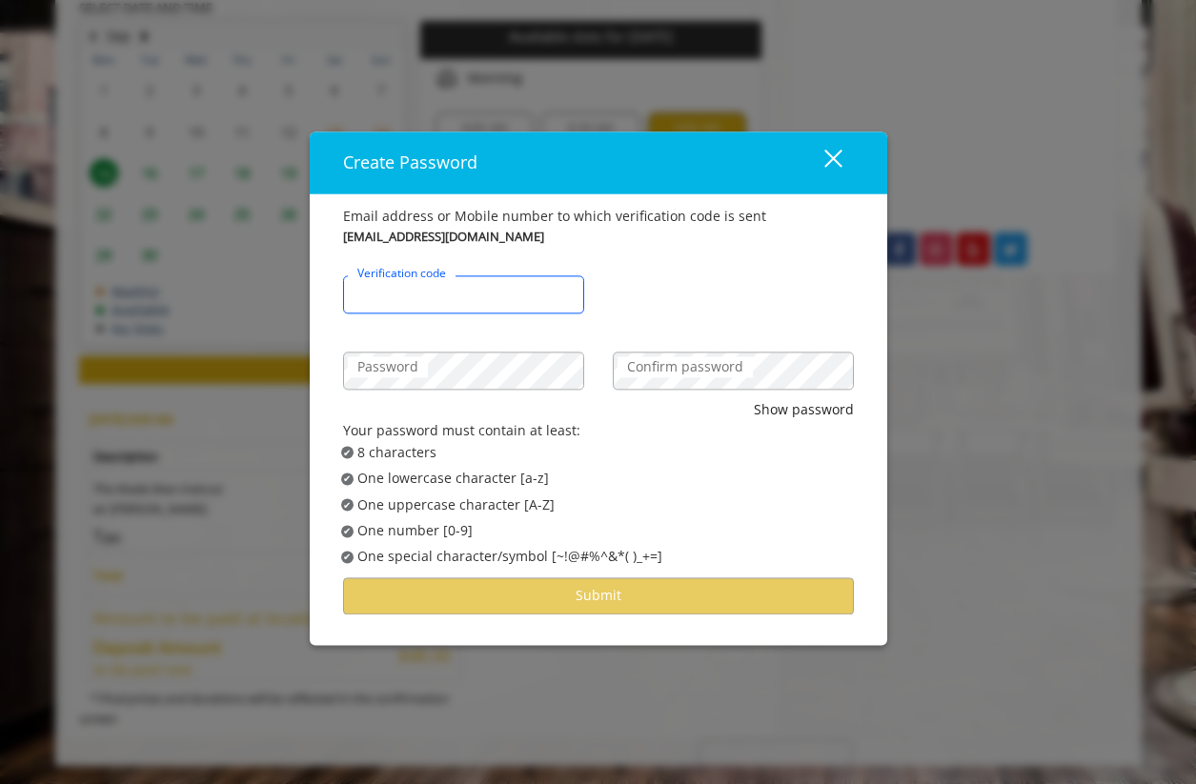
click at [477, 294] on input "Verification code" at bounding box center [463, 294] width 241 height 38
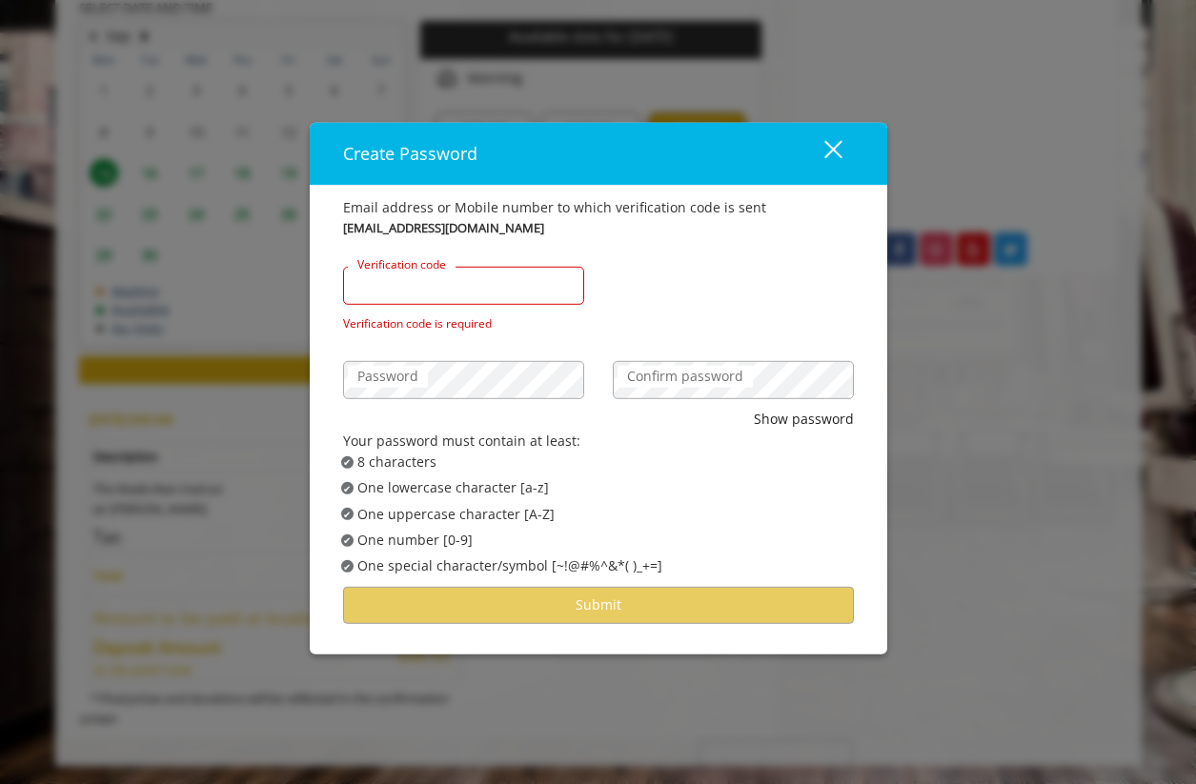
paste input "******"
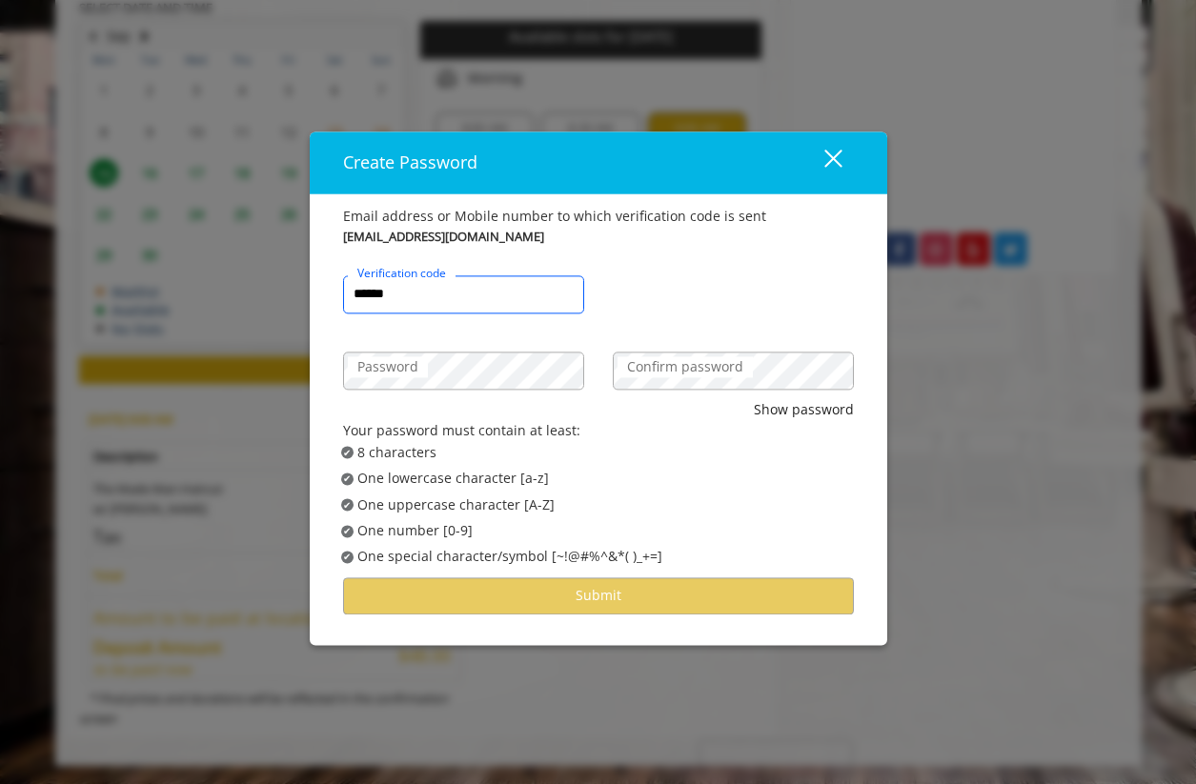
type input "******"
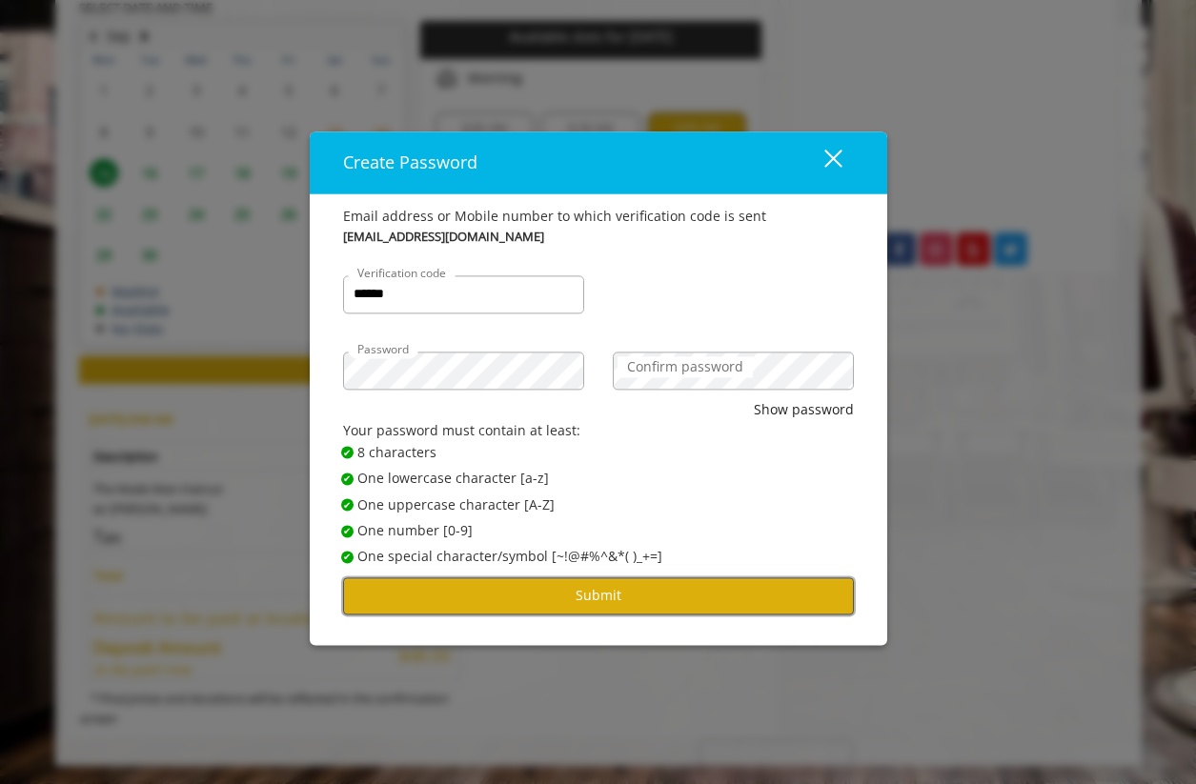
click at [571, 599] on button "Submit" at bounding box center [598, 595] width 511 height 37
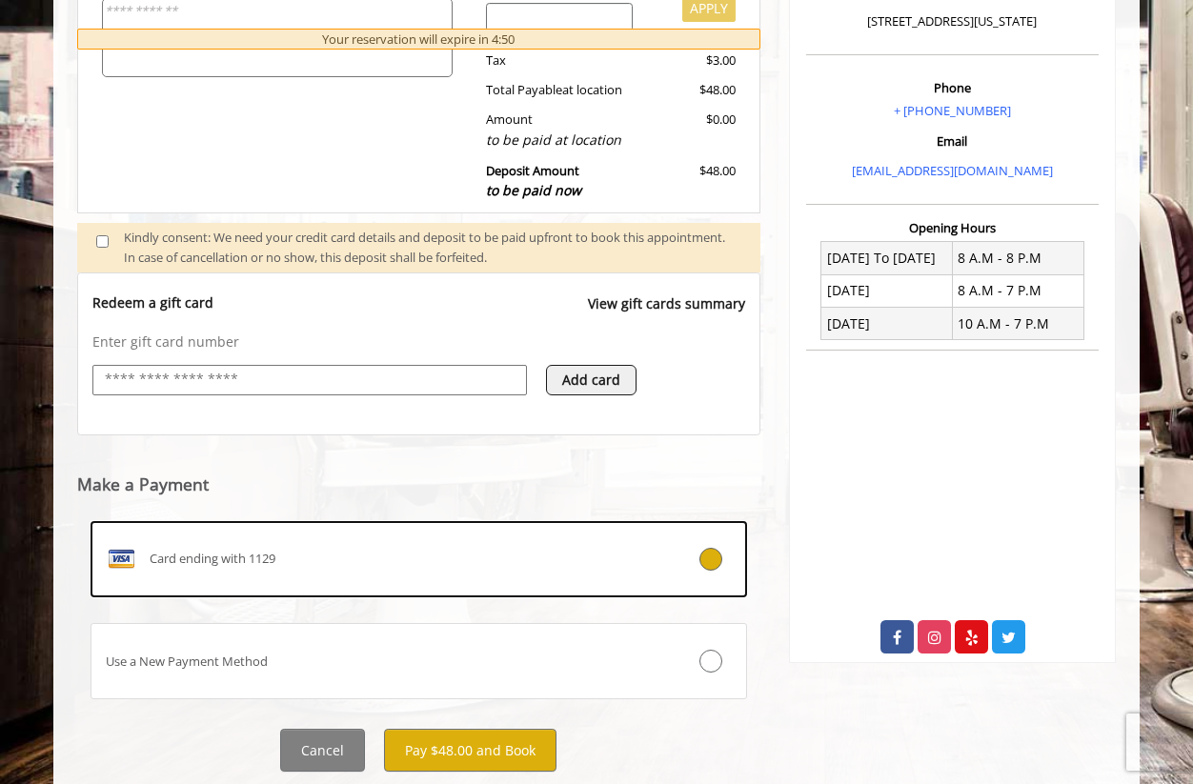
scroll to position [572, 0]
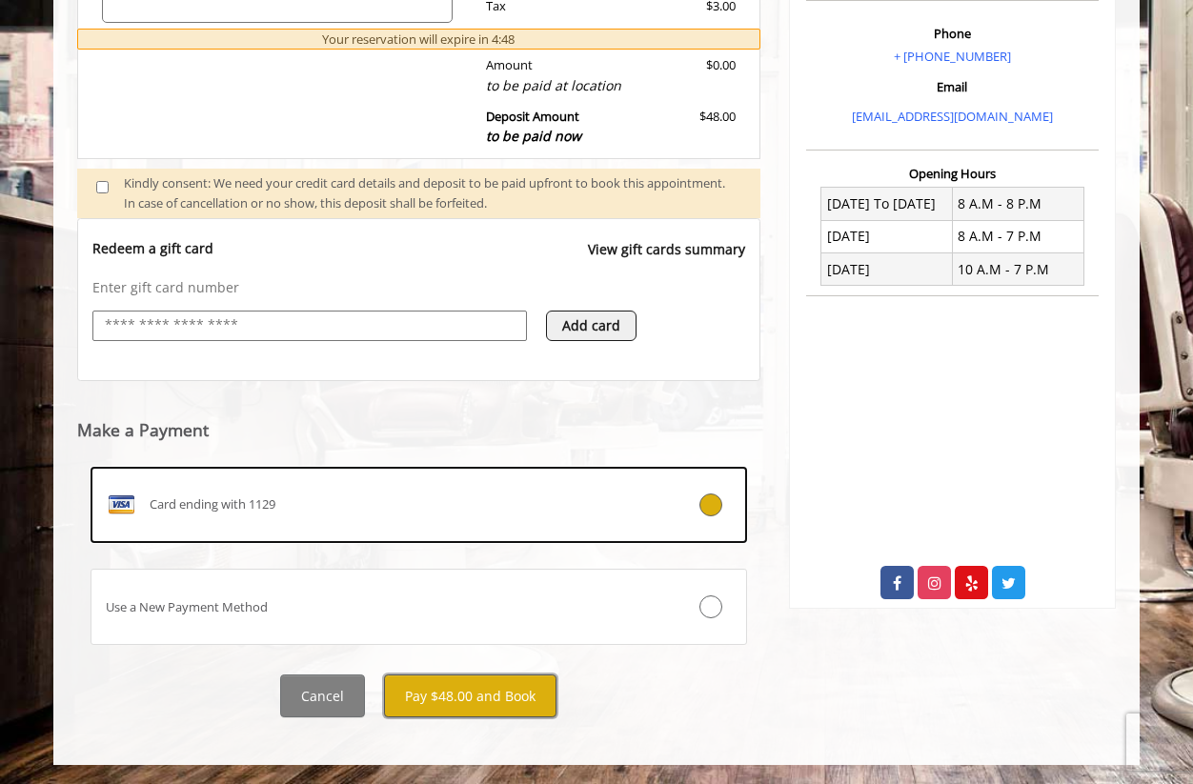
click at [470, 695] on button "Pay $48.00 and Book" at bounding box center [470, 696] width 172 height 43
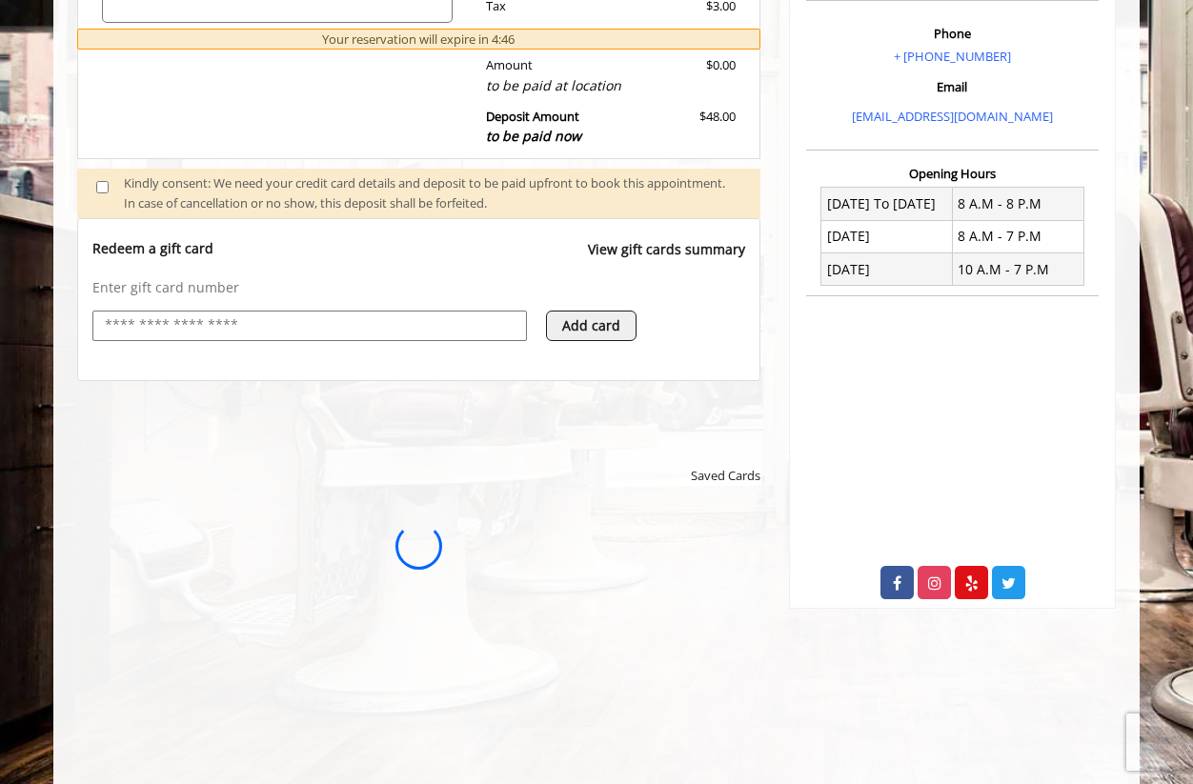
scroll to position [0, 0]
